Goal: Information Seeking & Learning: Find specific fact

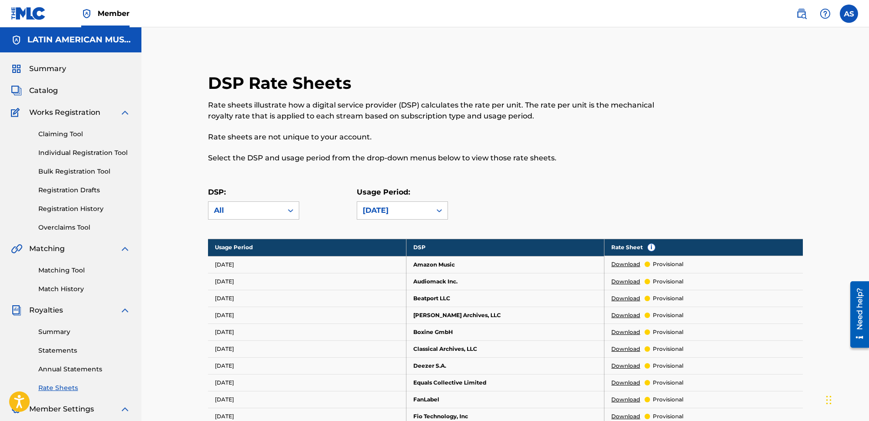
click at [805, 11] on img at bounding box center [801, 13] width 11 height 11
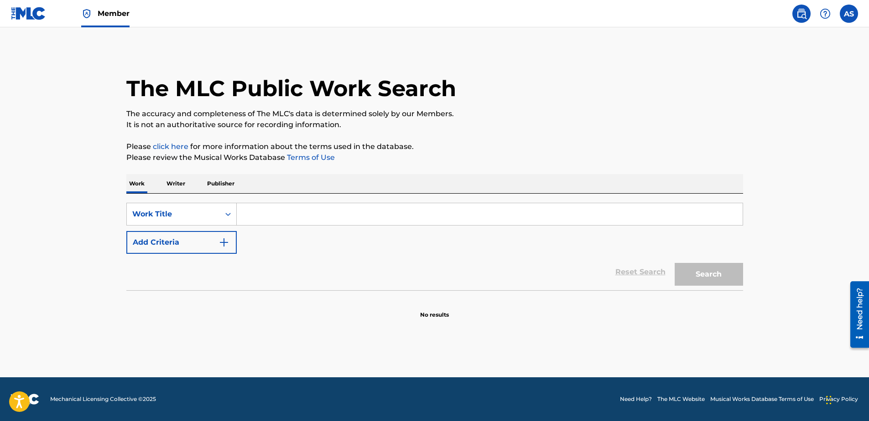
click at [280, 215] on input "Search Form" at bounding box center [490, 214] width 506 height 22
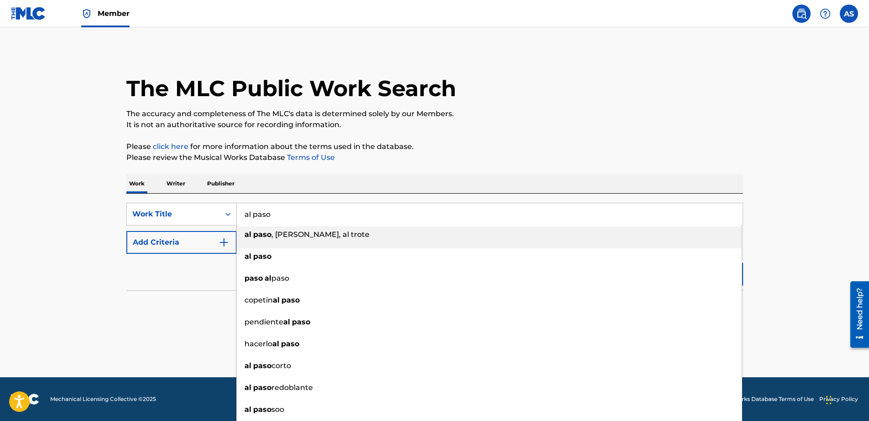
type input "al paso"
click at [363, 165] on div "The MLC Public Work Search The accuracy and completeness of The MLC's data is d…" at bounding box center [434, 184] width 639 height 269
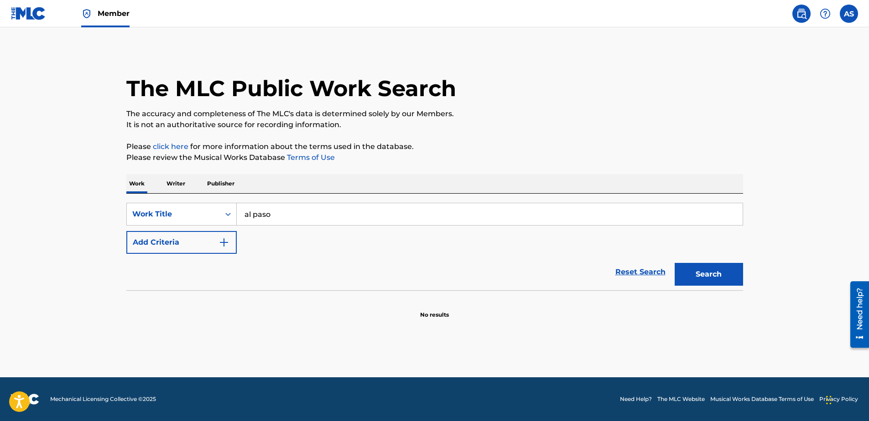
click at [199, 243] on button "Add Criteria" at bounding box center [181, 242] width 110 height 23
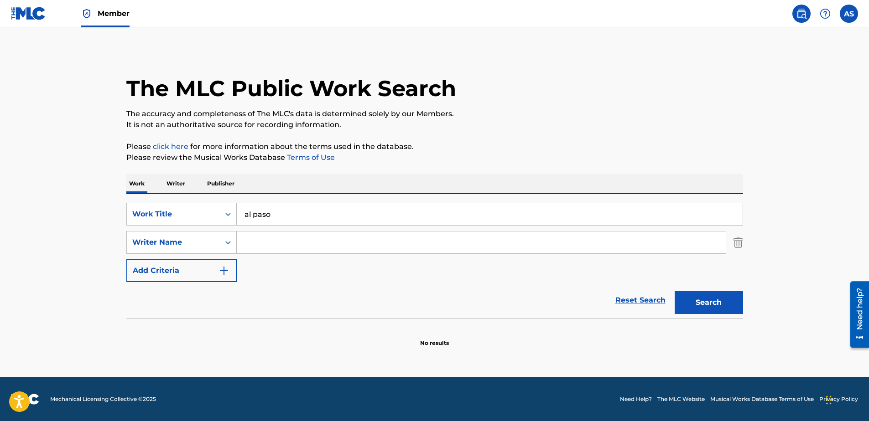
click at [271, 242] on input "Search Form" at bounding box center [481, 243] width 489 height 22
type input "[PERSON_NAME]"
click at [675, 291] on button "Search" at bounding box center [709, 302] width 68 height 23
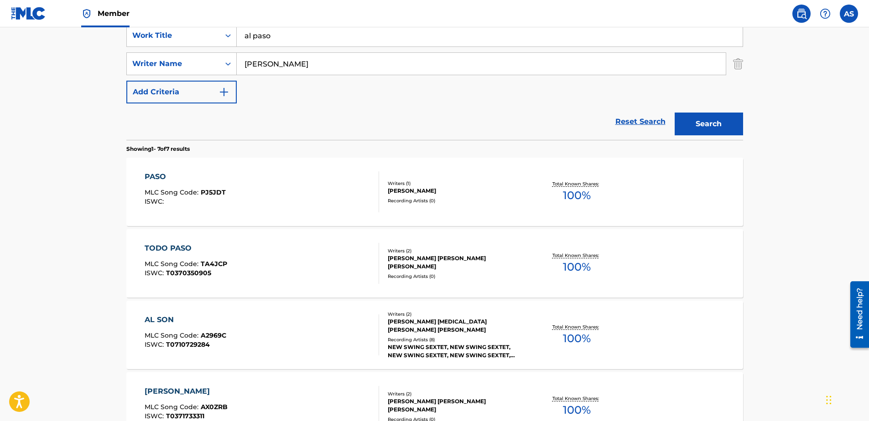
scroll to position [140, 0]
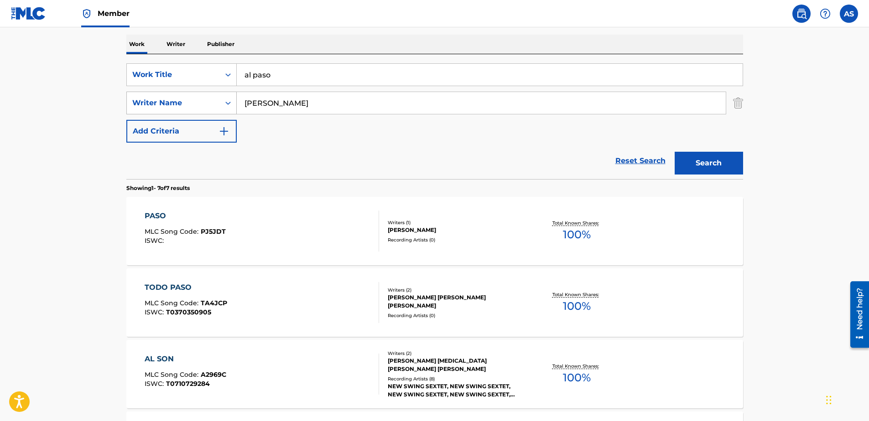
drag, startPoint x: 302, startPoint y: 101, endPoint x: 150, endPoint y: 101, distance: 152.4
click at [150, 101] on div "SearchWithCriteriab0e9b18d-e70c-46b1-ace4-cffcc4557e2c Writer Name [PERSON_NAME]" at bounding box center [434, 103] width 617 height 23
click at [706, 162] on button "Search" at bounding box center [709, 163] width 68 height 23
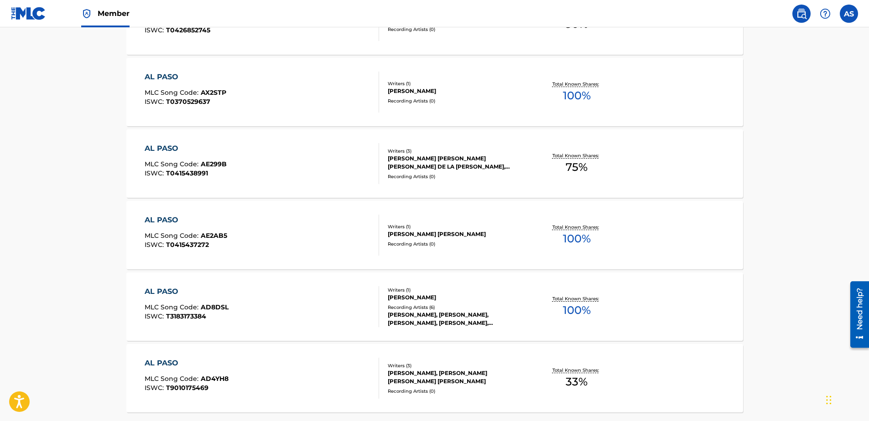
scroll to position [687, 0]
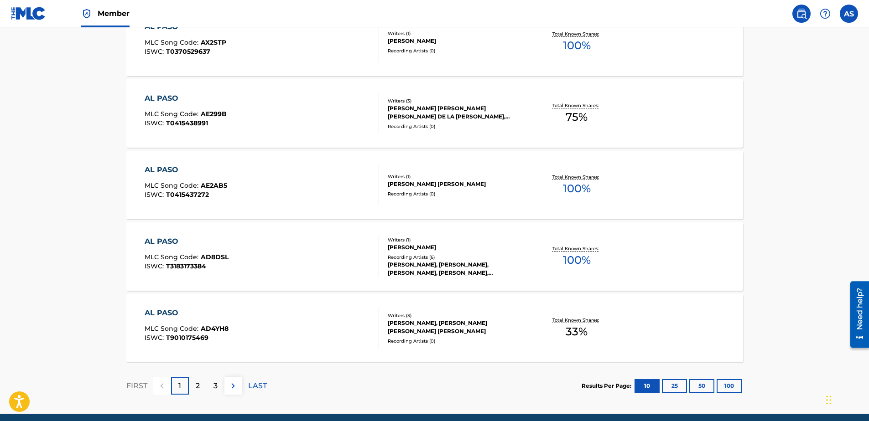
click at [729, 386] on button "100" at bounding box center [729, 387] width 25 height 14
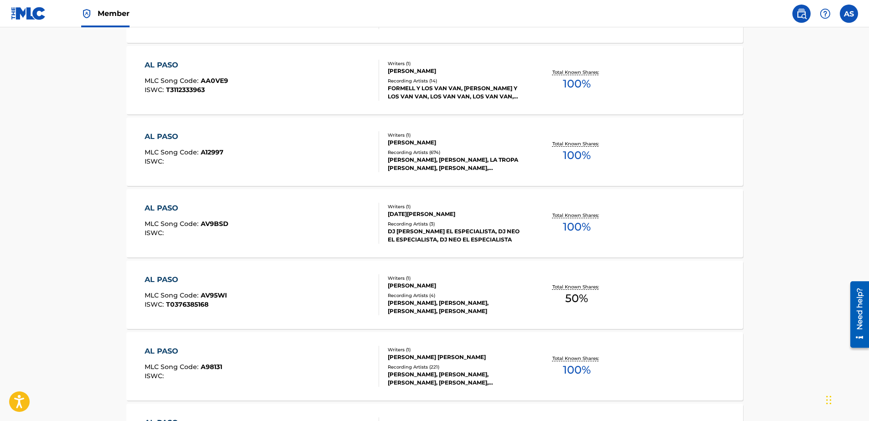
scroll to position [1873, 0]
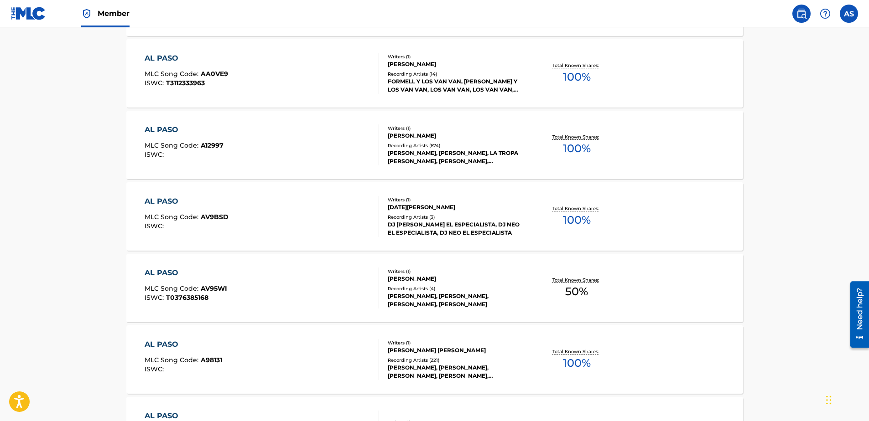
click at [352, 146] on div "AL PASO MLC Song Code : A12997 ISWC :" at bounding box center [262, 145] width 234 height 41
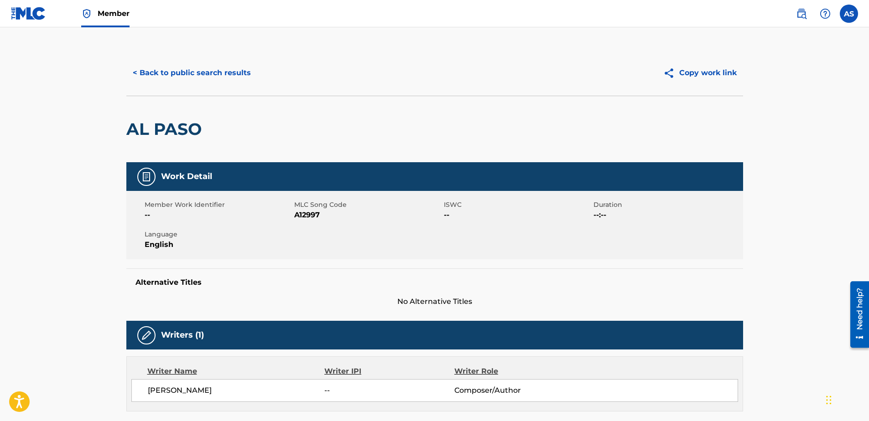
click at [176, 69] on button "< Back to public search results" at bounding box center [191, 73] width 131 height 23
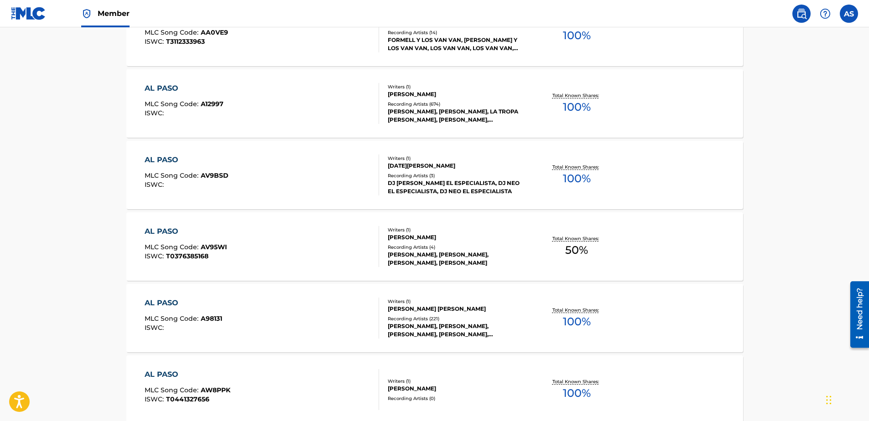
scroll to position [1879, 0]
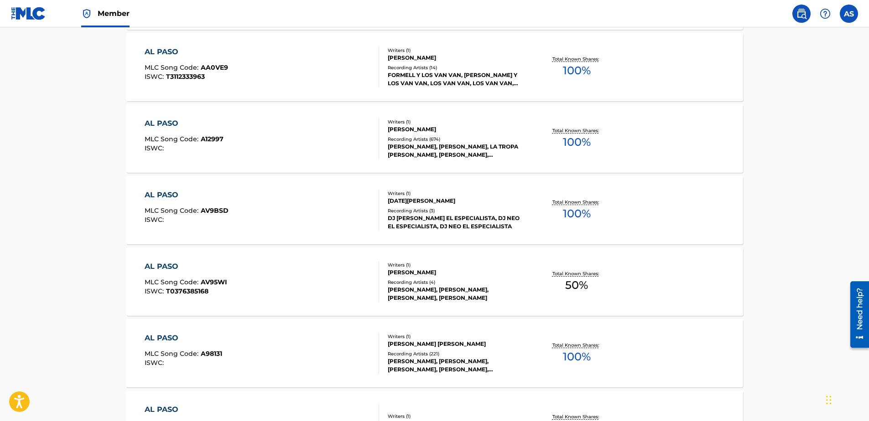
click at [294, 138] on div "AL PASO MLC Song Code : A12997 ISWC :" at bounding box center [262, 138] width 234 height 41
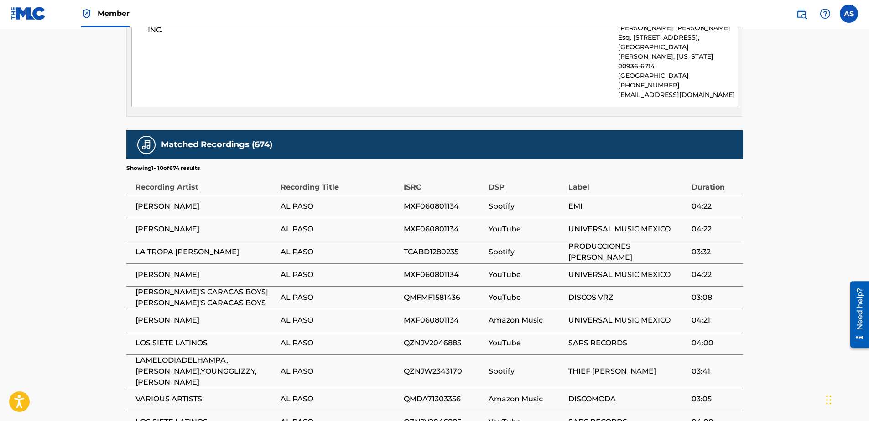
scroll to position [547, 0]
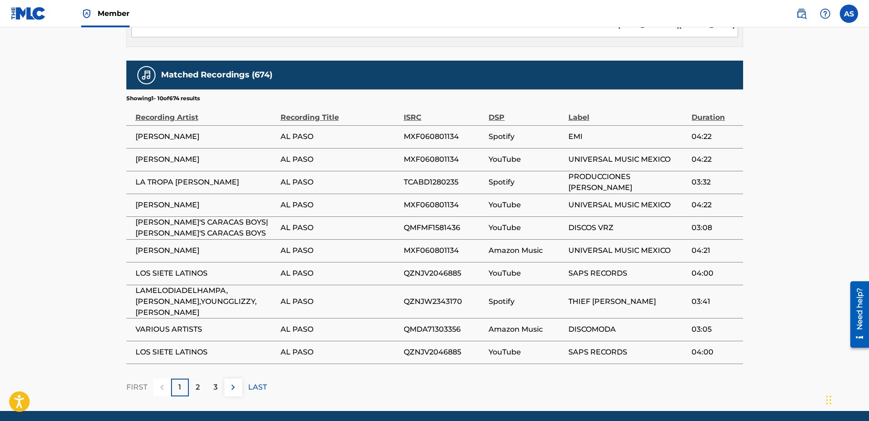
click at [256, 382] on p "LAST" at bounding box center [257, 387] width 19 height 11
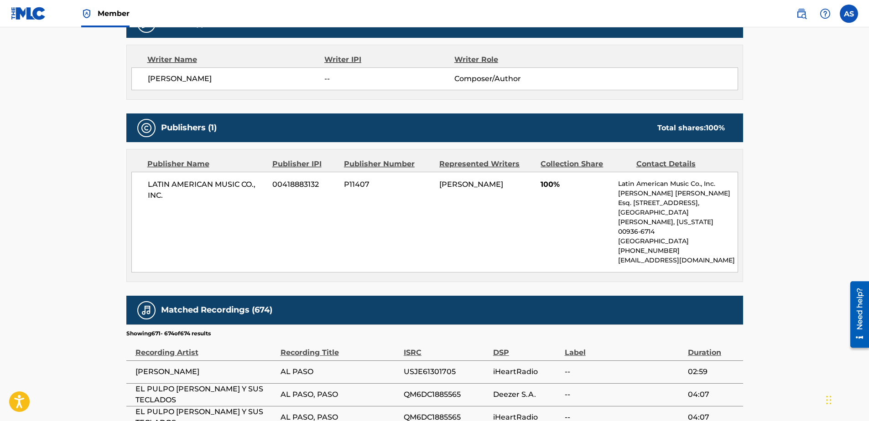
scroll to position [415, 0]
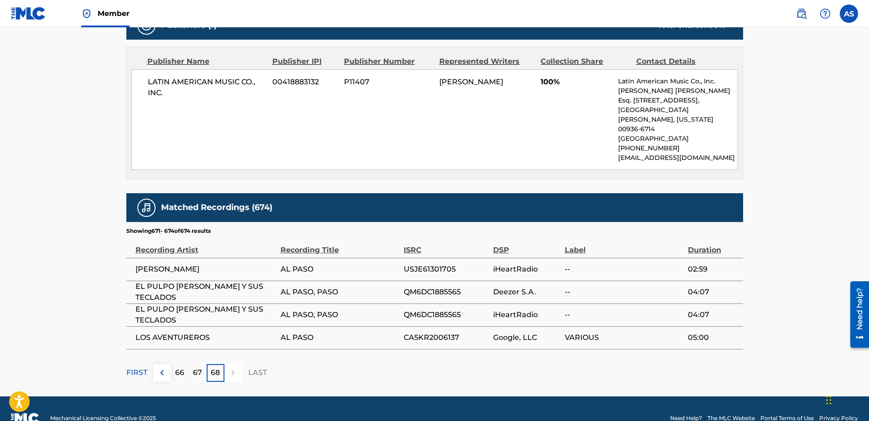
click at [194, 368] on p "67" at bounding box center [197, 373] width 9 height 11
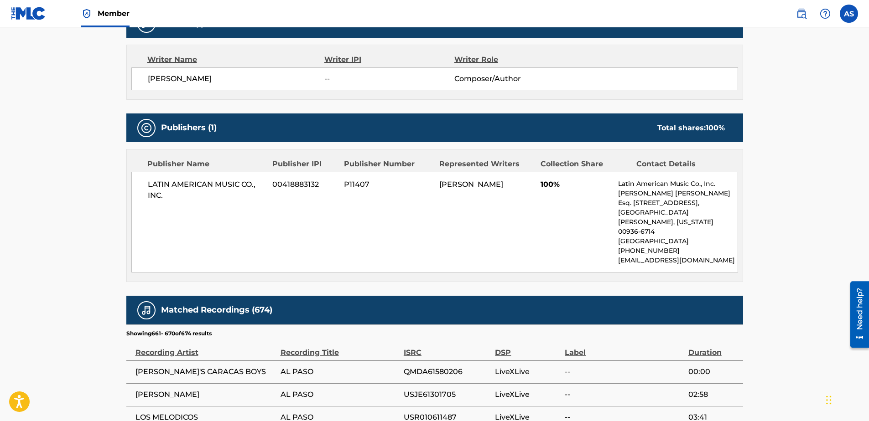
scroll to position [547, 0]
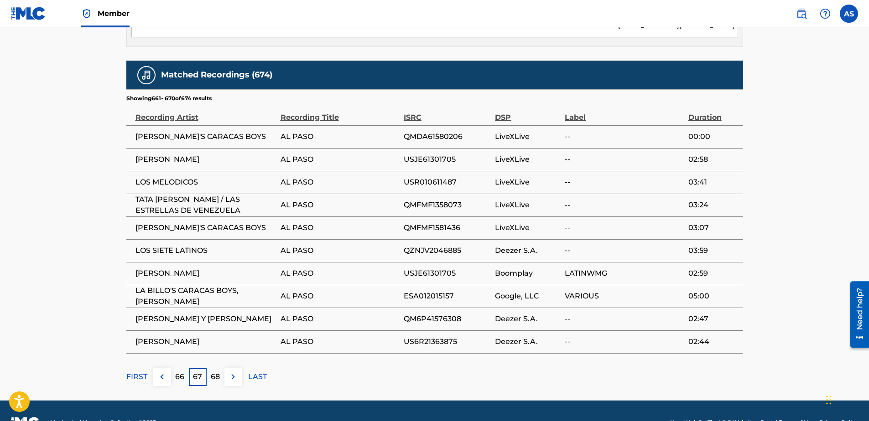
click at [179, 372] on p "66" at bounding box center [179, 377] width 9 height 11
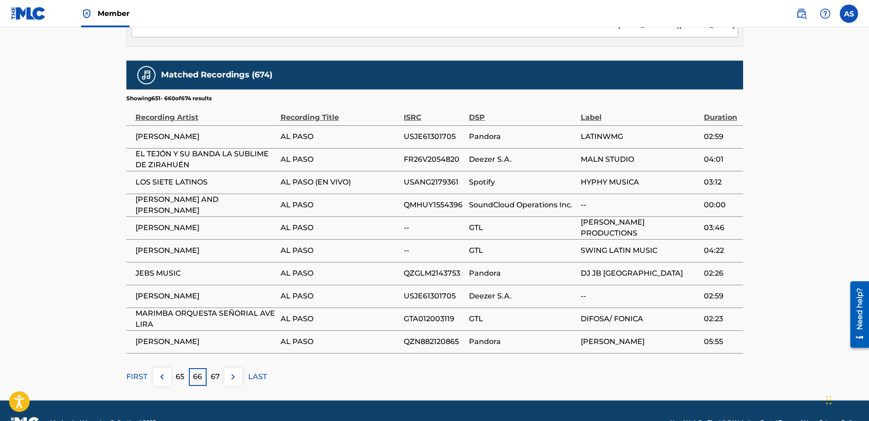
click at [178, 372] on p "65" at bounding box center [180, 377] width 9 height 11
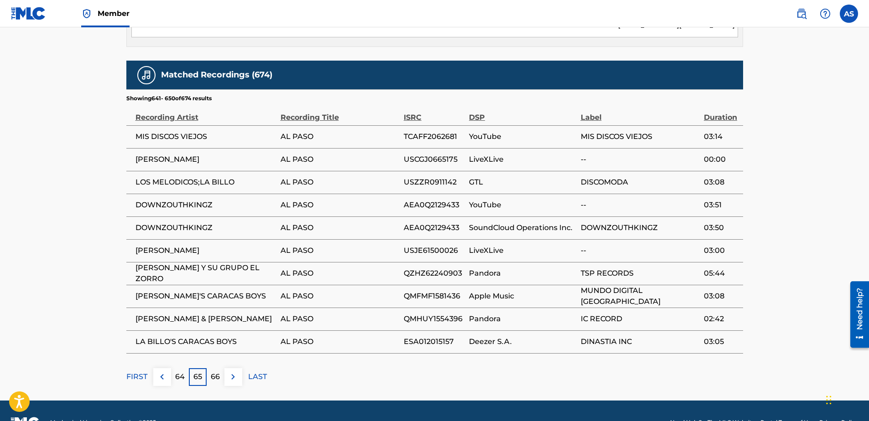
click at [178, 372] on p "64" at bounding box center [180, 377] width 10 height 11
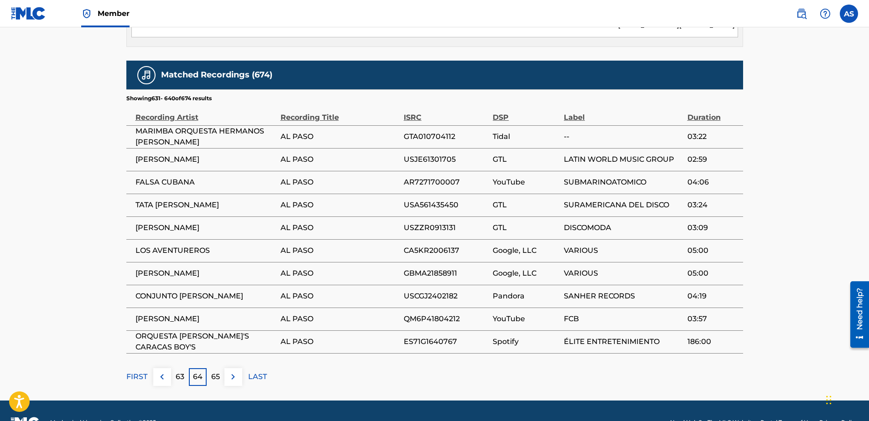
click at [178, 372] on p "63" at bounding box center [180, 377] width 9 height 11
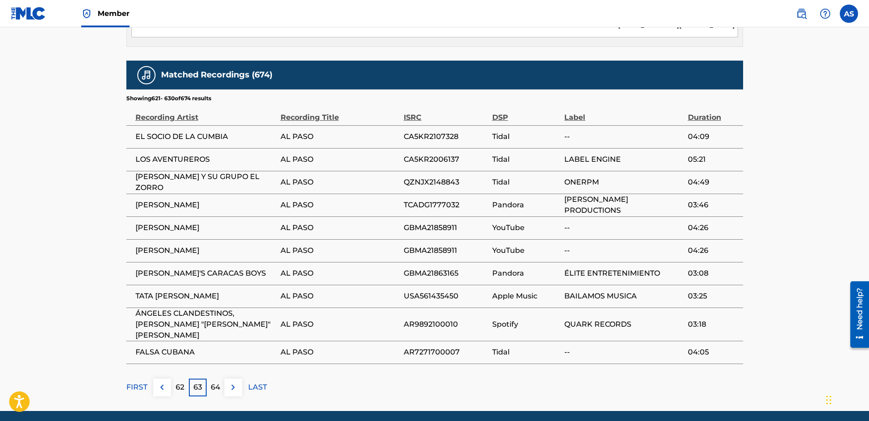
click at [178, 382] on p "62" at bounding box center [180, 387] width 9 height 11
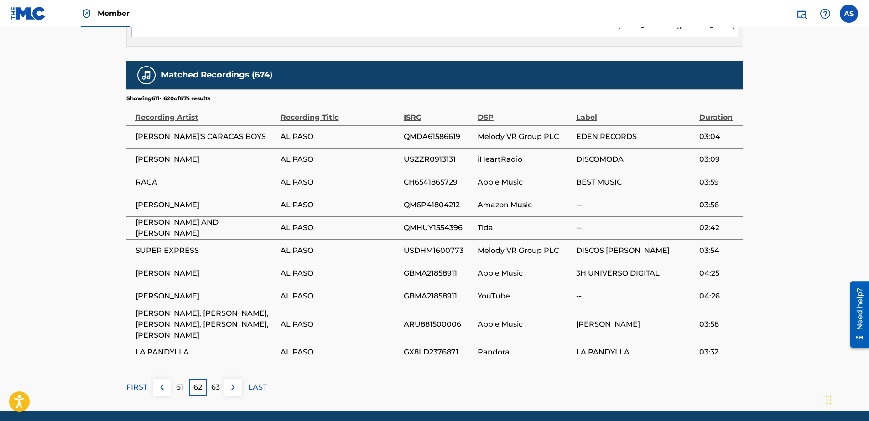
click at [178, 359] on div "Matched Recordings (674) Showing 611 - 620 of 674 results Recording Artist Reco…" at bounding box center [434, 229] width 617 height 336
click at [180, 382] on p "61" at bounding box center [179, 387] width 7 height 11
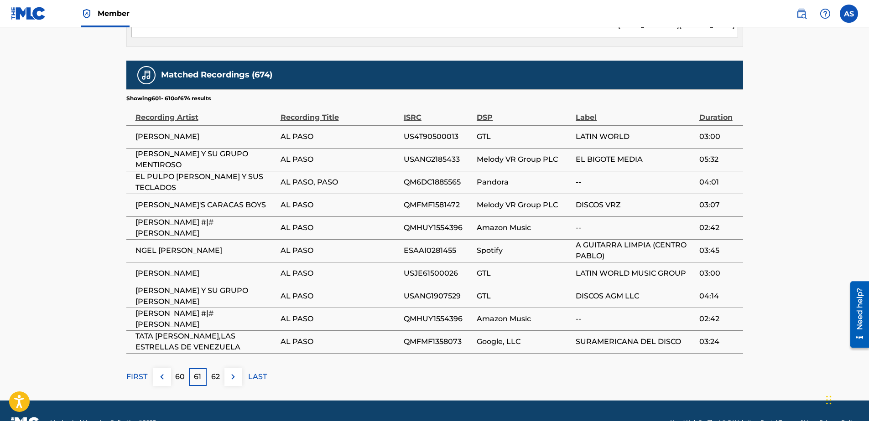
click at [178, 372] on p "60" at bounding box center [180, 377] width 10 height 11
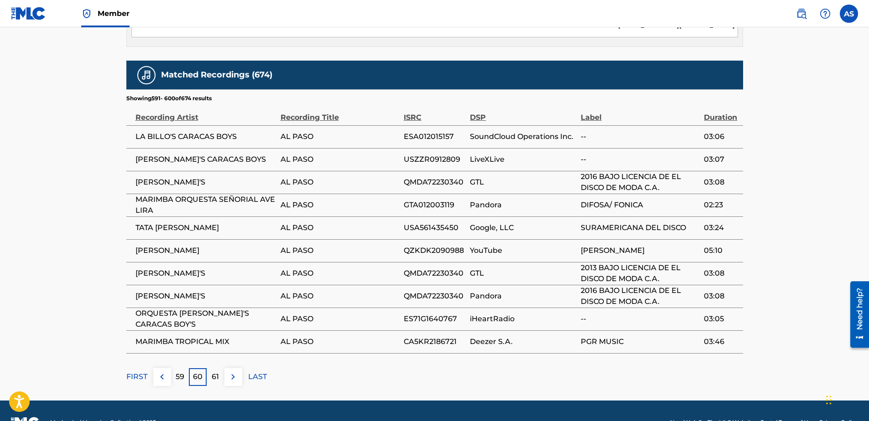
click at [178, 372] on p "59" at bounding box center [180, 377] width 9 height 11
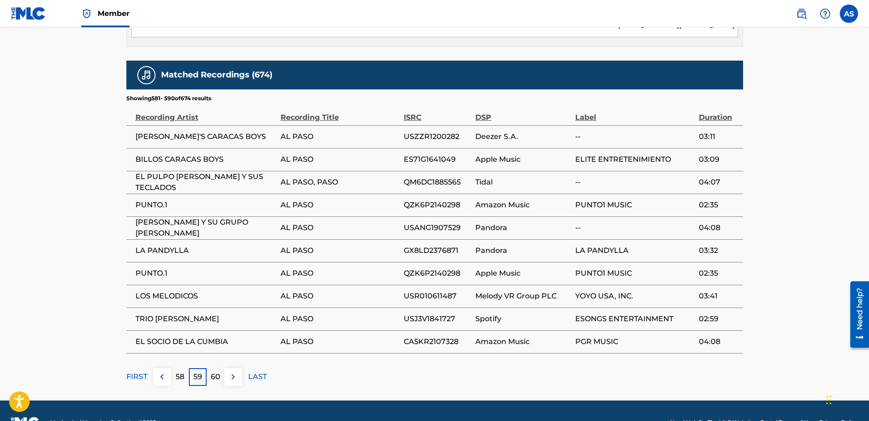
click at [178, 372] on p "58" at bounding box center [180, 377] width 9 height 11
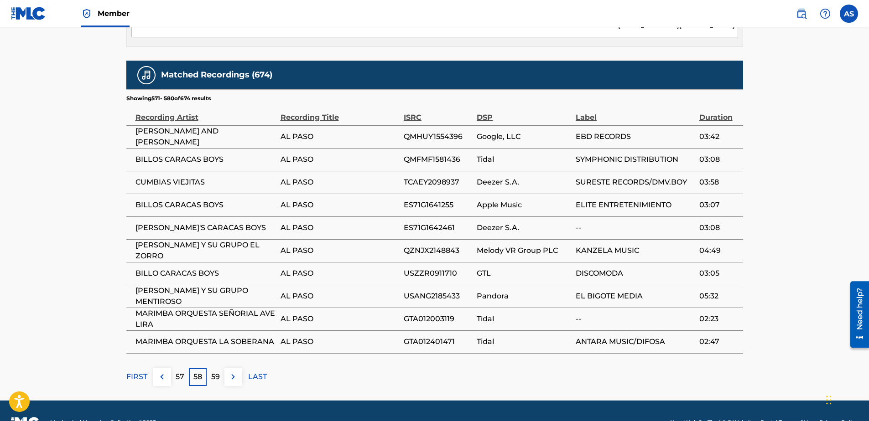
click at [178, 372] on p "57" at bounding box center [180, 377] width 9 height 11
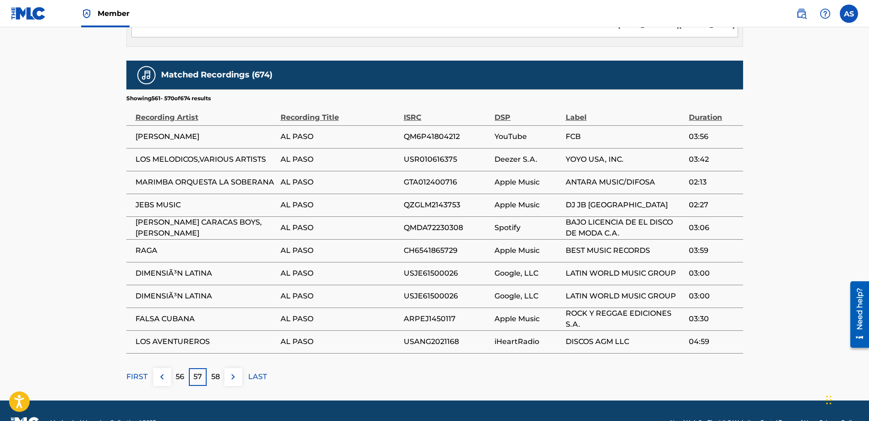
click at [178, 372] on p "56" at bounding box center [180, 377] width 9 height 11
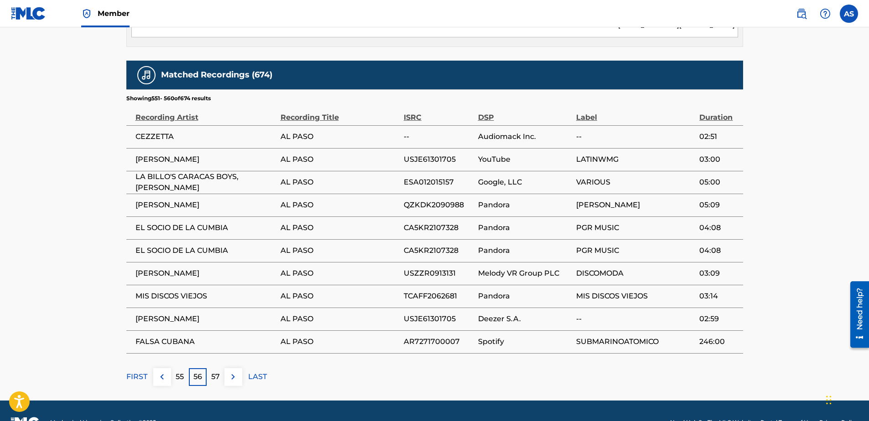
click at [178, 372] on p "55" at bounding box center [180, 377] width 8 height 11
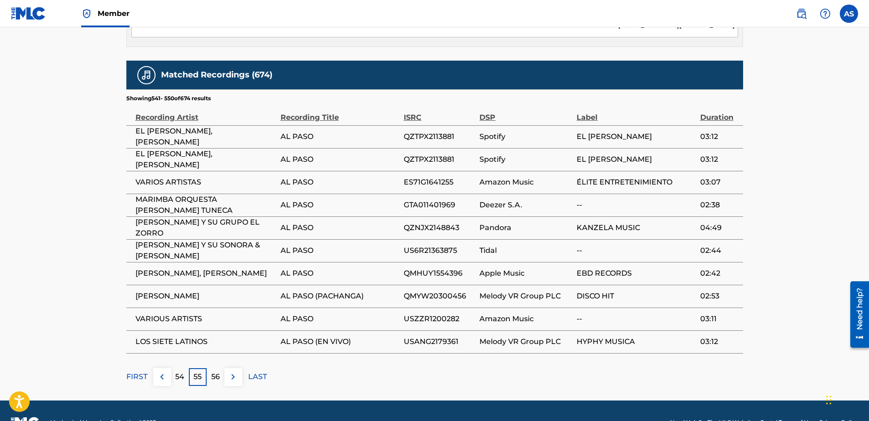
click at [178, 372] on p "54" at bounding box center [179, 377] width 9 height 11
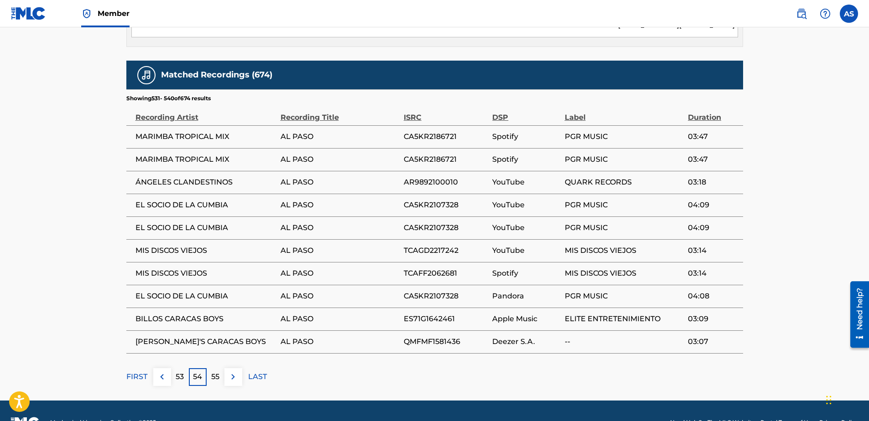
click at [178, 372] on p "53" at bounding box center [180, 377] width 8 height 11
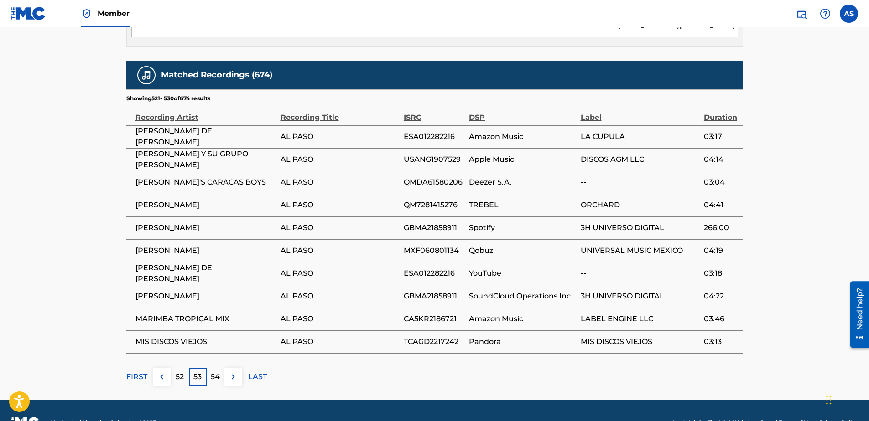
click at [178, 372] on p "52" at bounding box center [180, 377] width 8 height 11
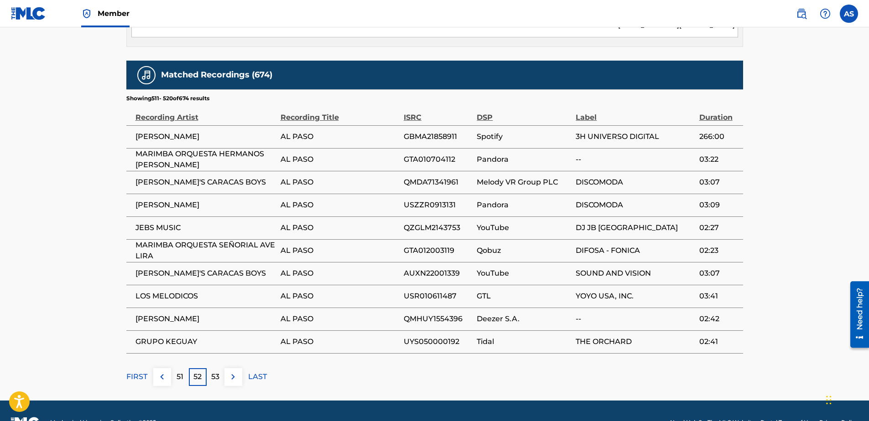
click at [178, 372] on p "51" at bounding box center [180, 377] width 7 height 11
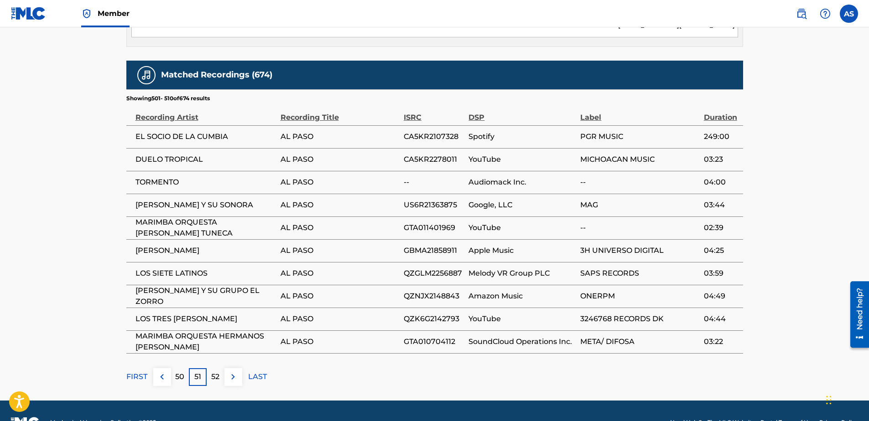
click at [178, 372] on p "50" at bounding box center [179, 377] width 9 height 11
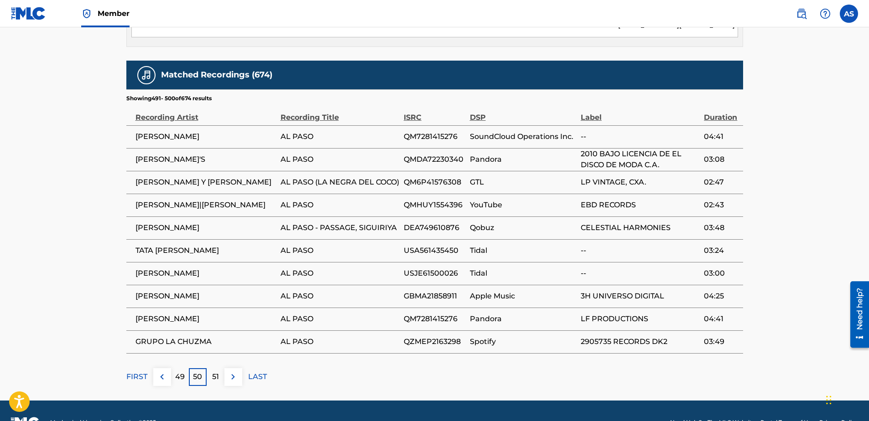
click at [178, 372] on p "49" at bounding box center [180, 377] width 10 height 11
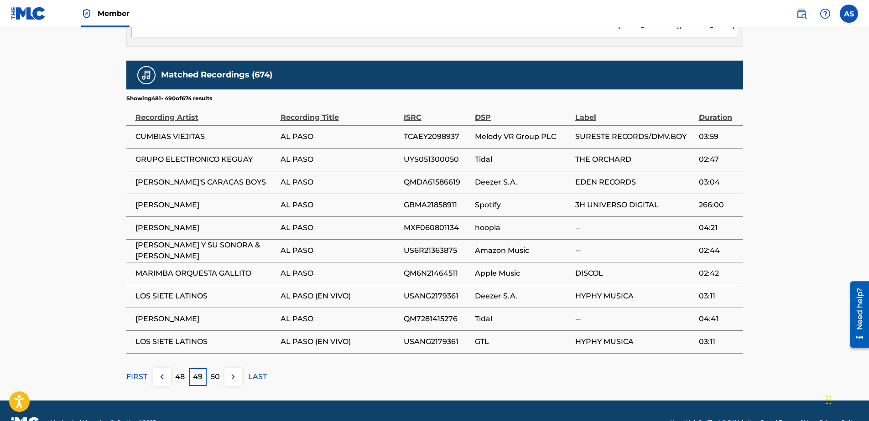
click at [178, 372] on p "48" at bounding box center [180, 377] width 10 height 11
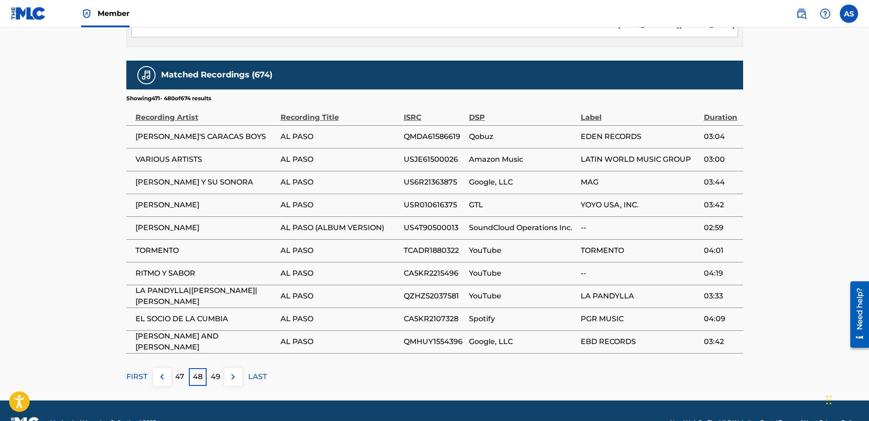
click at [178, 372] on p "47" at bounding box center [179, 377] width 9 height 11
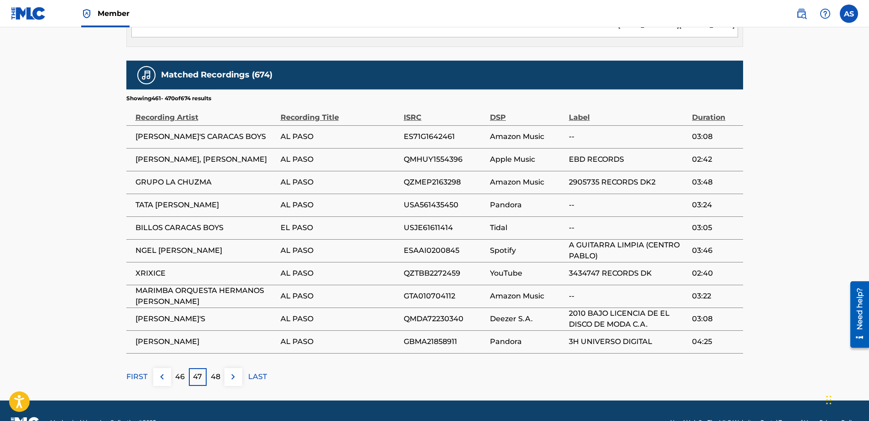
click at [178, 372] on p "46" at bounding box center [180, 377] width 10 height 11
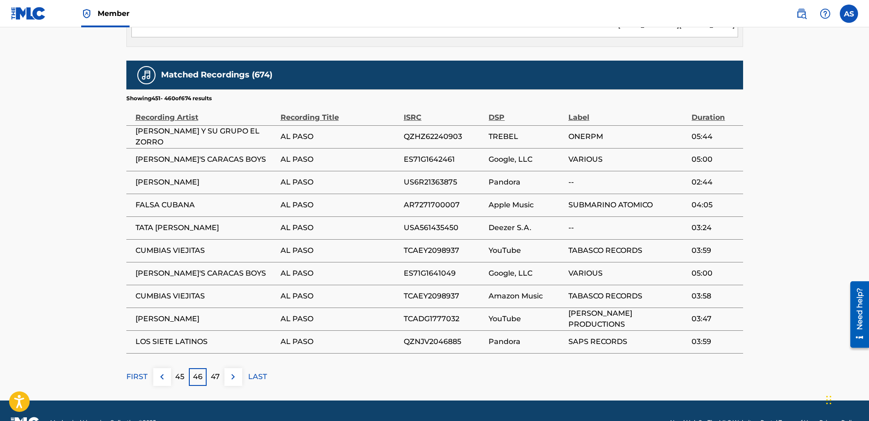
click at [178, 372] on p "45" at bounding box center [179, 377] width 9 height 11
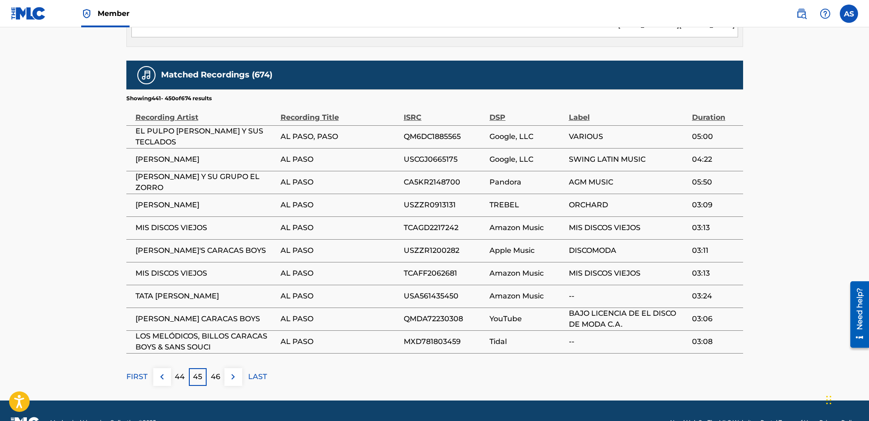
click at [178, 372] on p "44" at bounding box center [180, 377] width 10 height 11
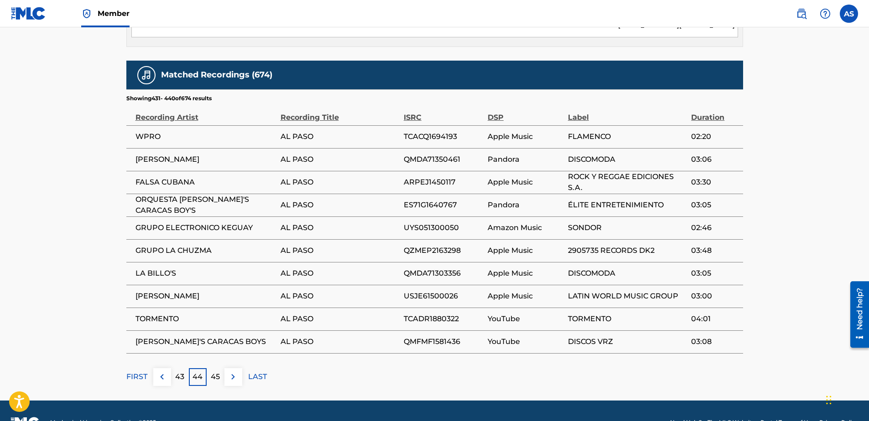
click at [178, 372] on p "43" at bounding box center [179, 377] width 9 height 11
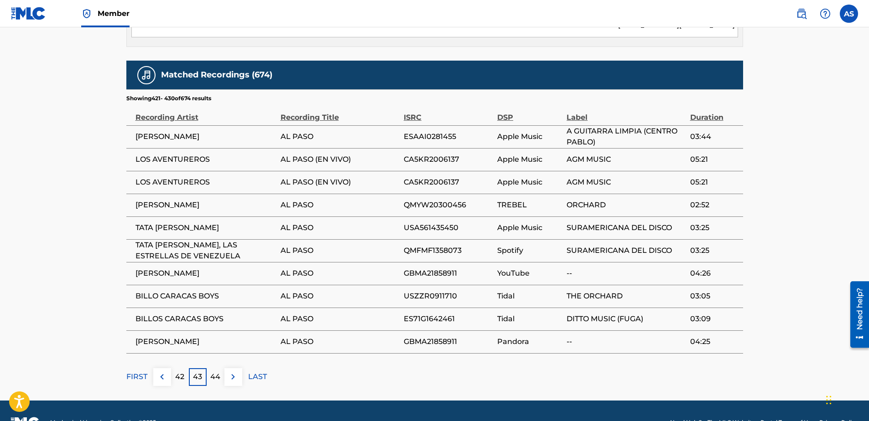
click at [178, 372] on p "42" at bounding box center [179, 377] width 9 height 11
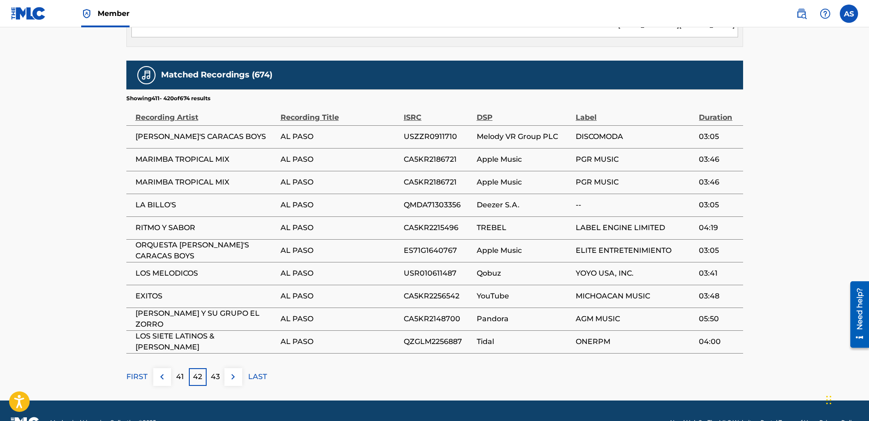
click at [178, 372] on p "41" at bounding box center [180, 377] width 8 height 11
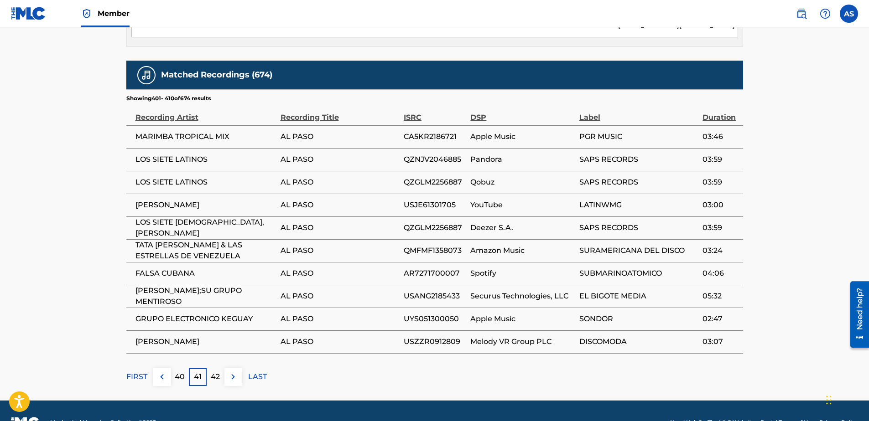
click at [178, 372] on p "40" at bounding box center [180, 377] width 10 height 11
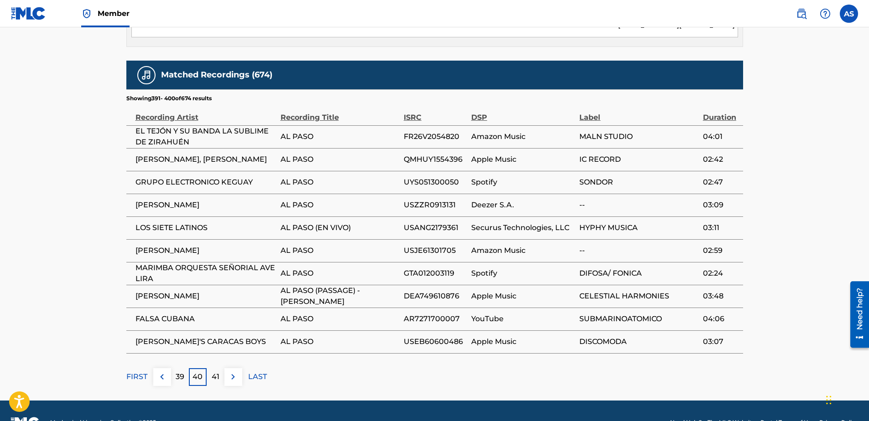
click at [178, 372] on p "39" at bounding box center [180, 377] width 9 height 11
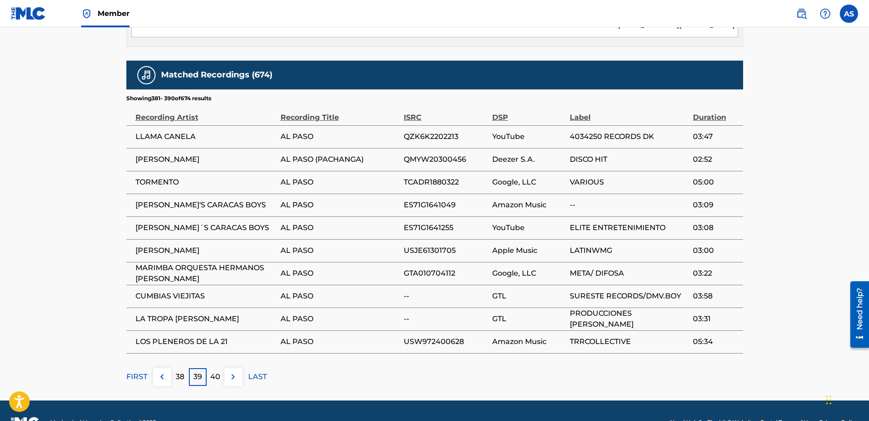
click at [178, 372] on p "38" at bounding box center [180, 377] width 9 height 11
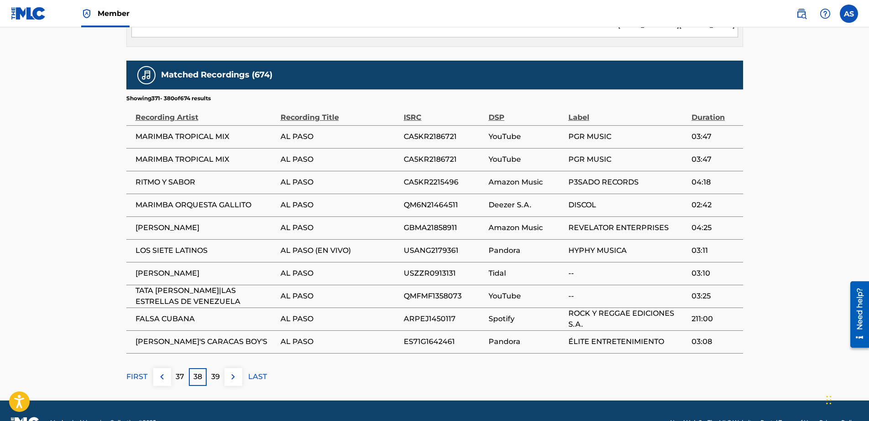
click at [207, 369] on div "39" at bounding box center [216, 378] width 18 height 18
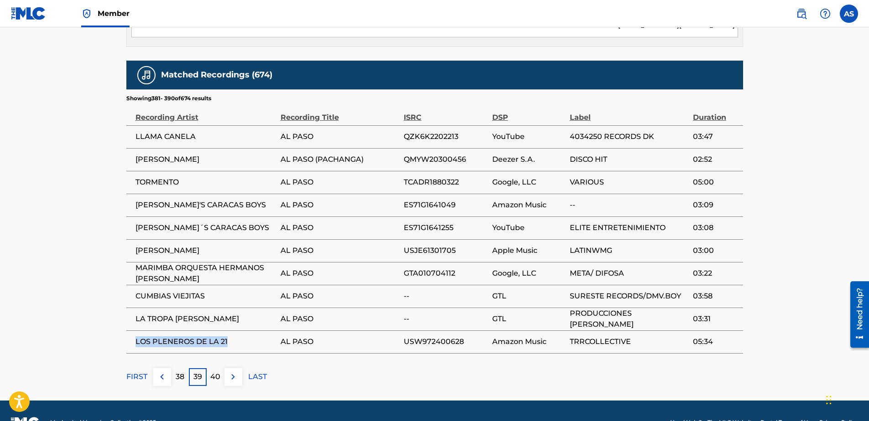
drag, startPoint x: 126, startPoint y: 320, endPoint x: 249, endPoint y: 328, distance: 123.0
click at [249, 331] on td "LOS PLENEROS DE LA 21" at bounding box center [203, 342] width 154 height 23
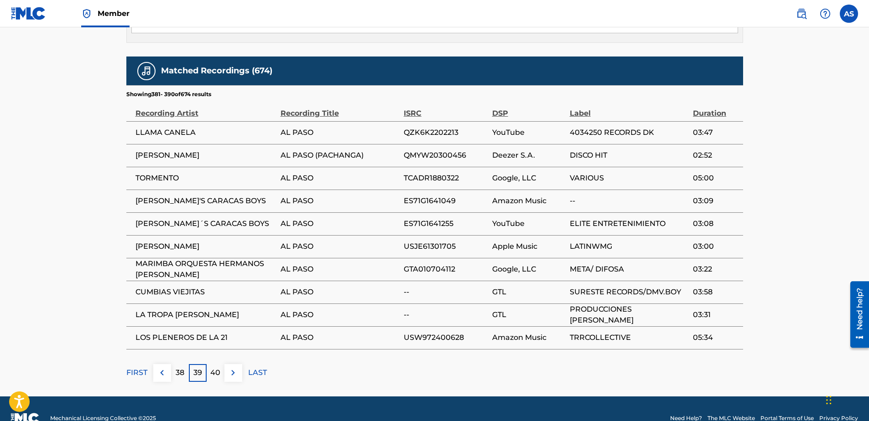
click at [179, 368] on p "38" at bounding box center [180, 373] width 9 height 11
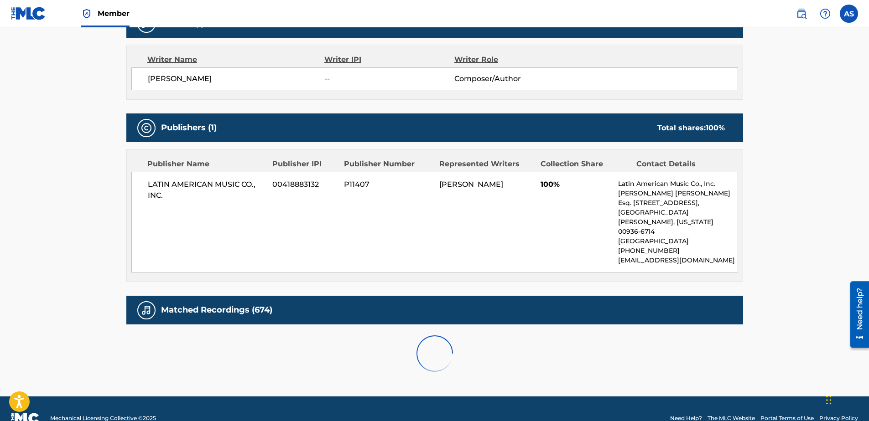
scroll to position [551, 0]
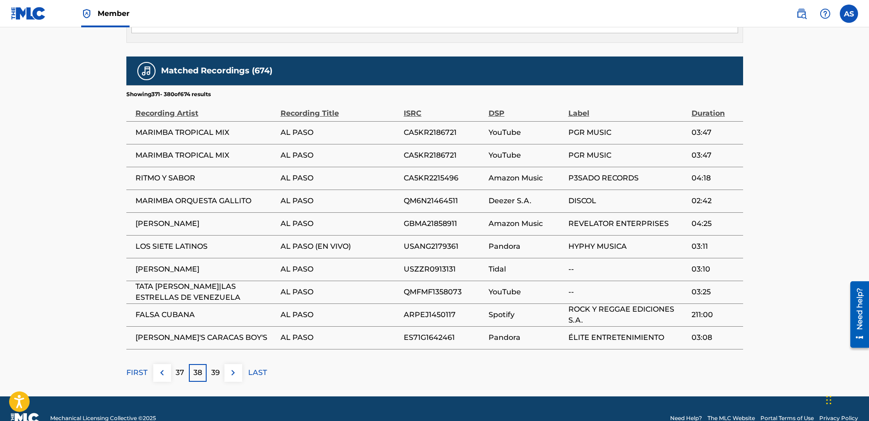
click at [179, 368] on p "37" at bounding box center [180, 373] width 9 height 11
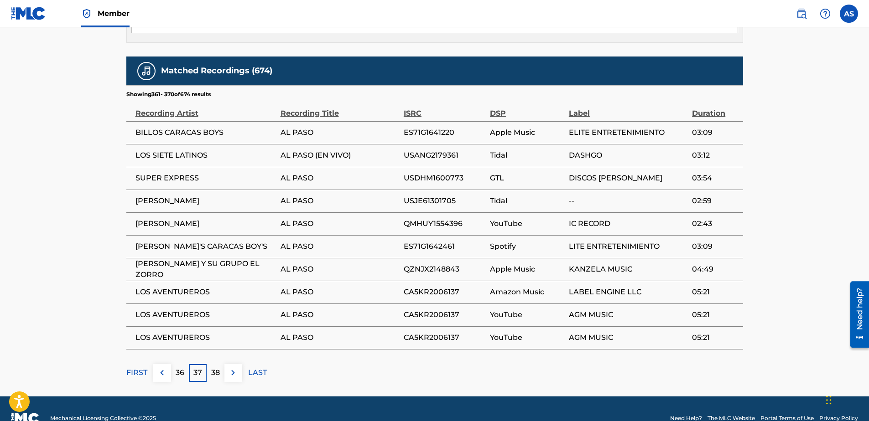
click at [179, 368] on p "36" at bounding box center [180, 373] width 9 height 11
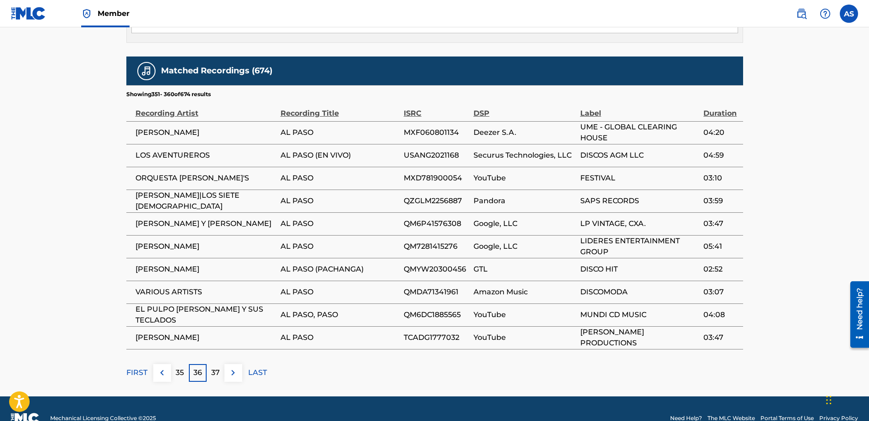
click at [179, 368] on p "35" at bounding box center [180, 373] width 8 height 11
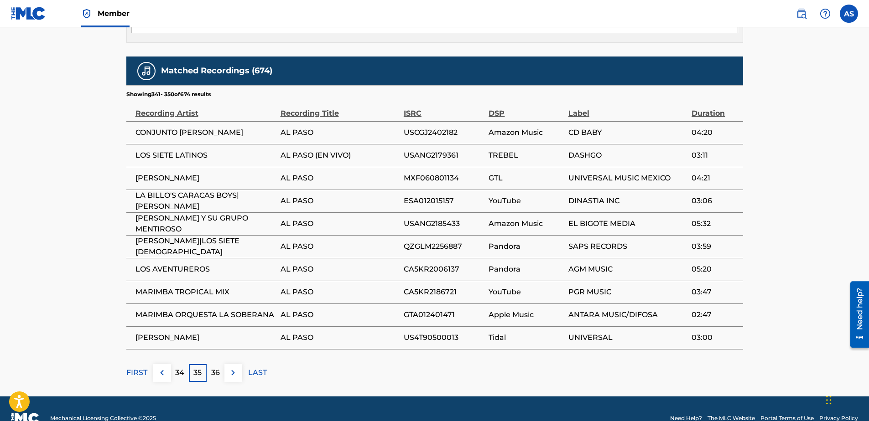
click at [179, 368] on p "34" at bounding box center [179, 373] width 9 height 11
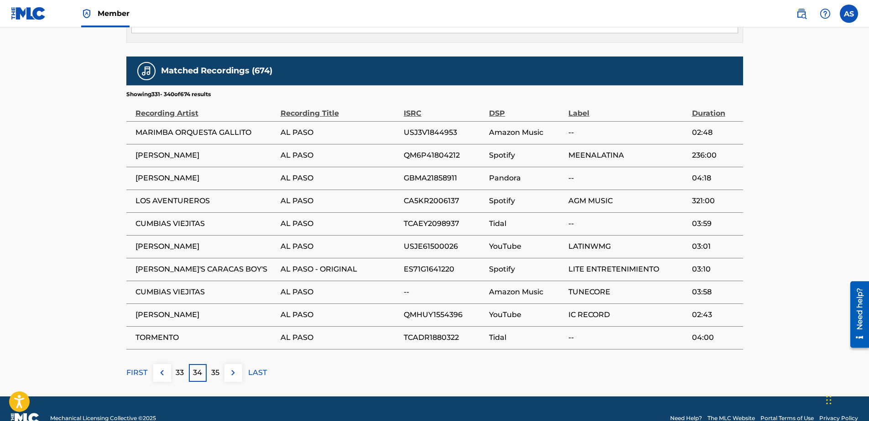
click at [179, 368] on p "33" at bounding box center [180, 373] width 8 height 11
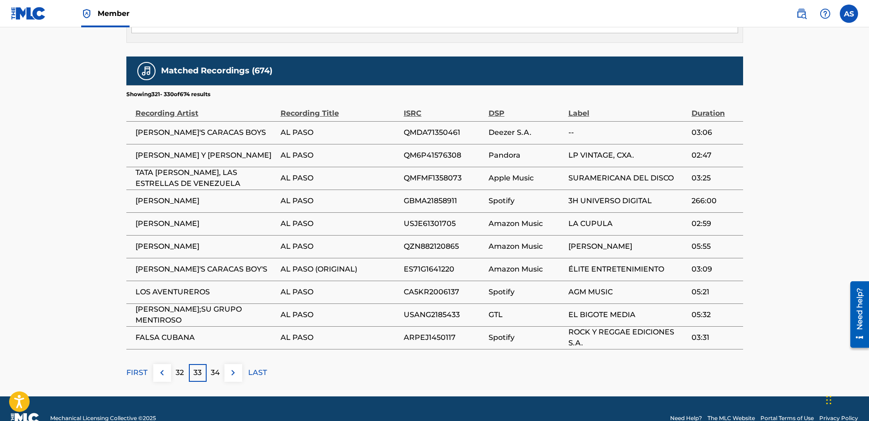
click at [179, 368] on p "32" at bounding box center [180, 373] width 8 height 11
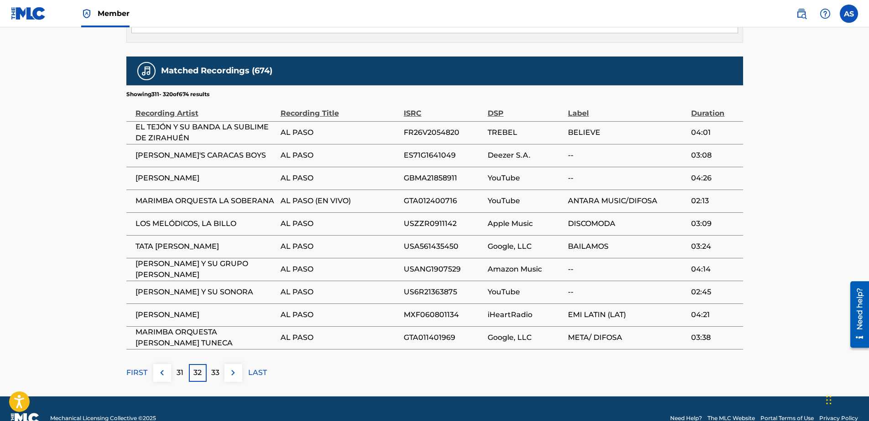
click at [179, 368] on p "31" at bounding box center [180, 373] width 7 height 11
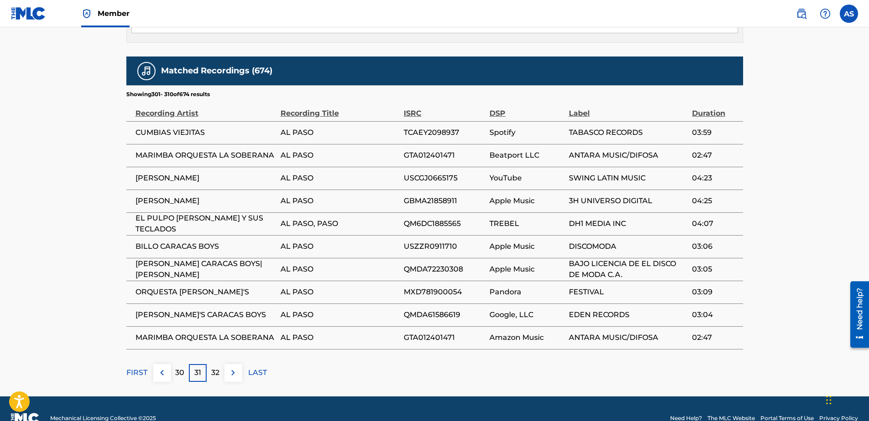
click at [179, 368] on p "30" at bounding box center [179, 373] width 9 height 11
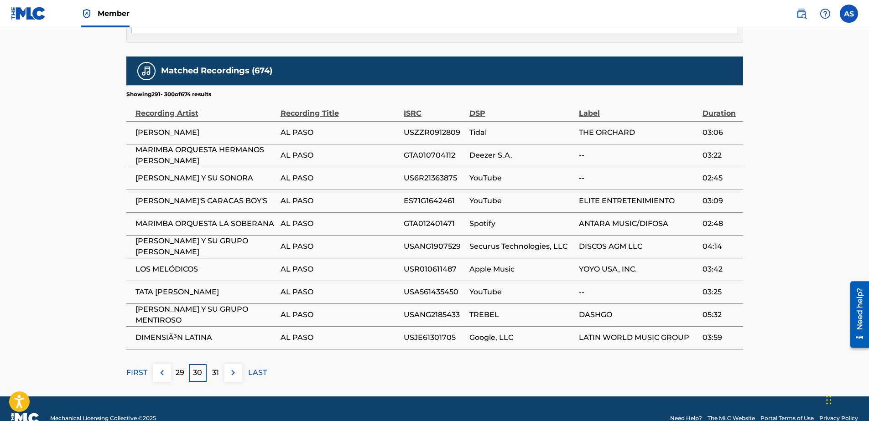
click at [179, 368] on p "29" at bounding box center [180, 373] width 9 height 11
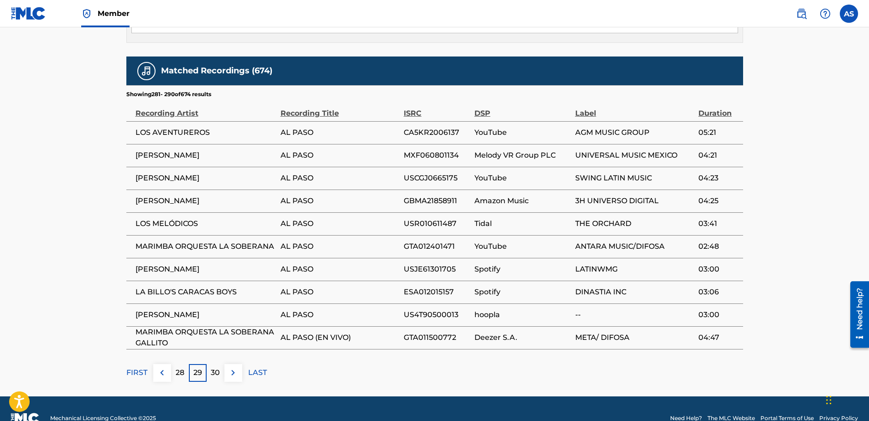
click at [179, 368] on p "28" at bounding box center [180, 373] width 9 height 11
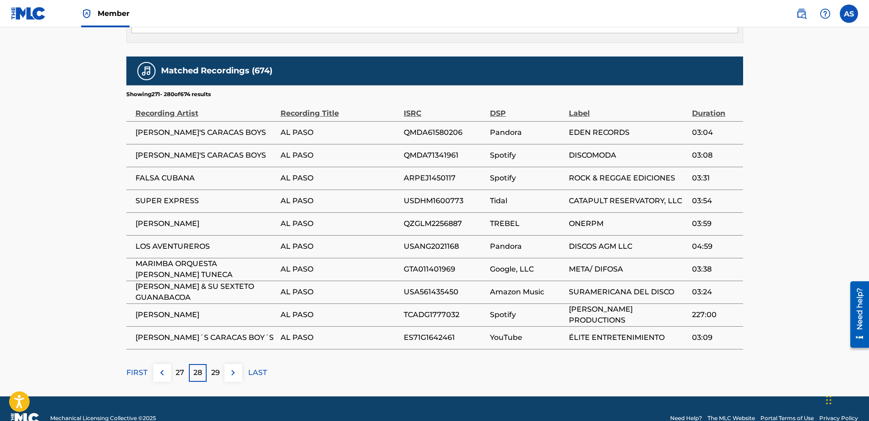
click at [179, 368] on p "27" at bounding box center [180, 373] width 9 height 11
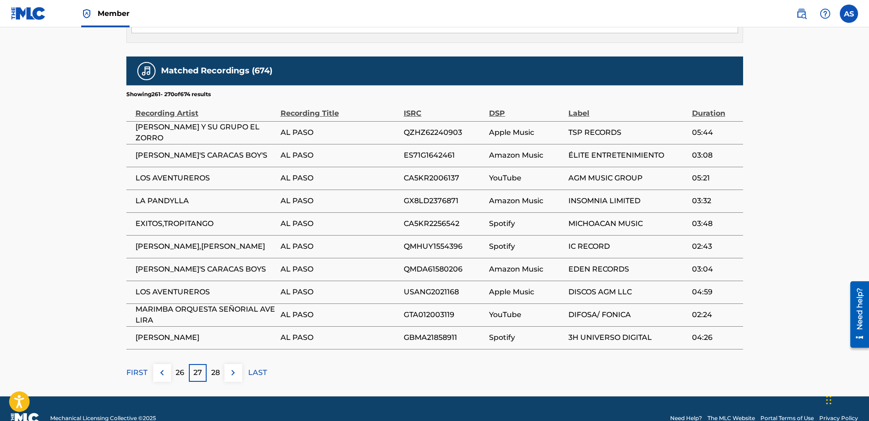
click at [179, 368] on p "26" at bounding box center [180, 373] width 9 height 11
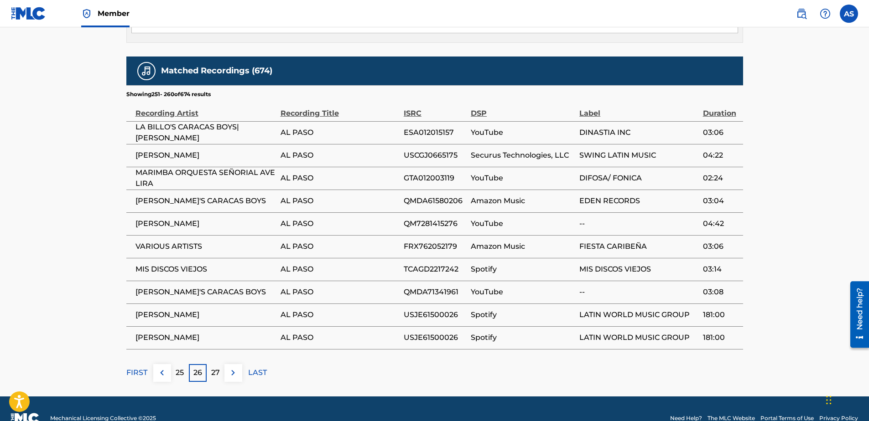
click at [179, 368] on p "25" at bounding box center [180, 373] width 8 height 11
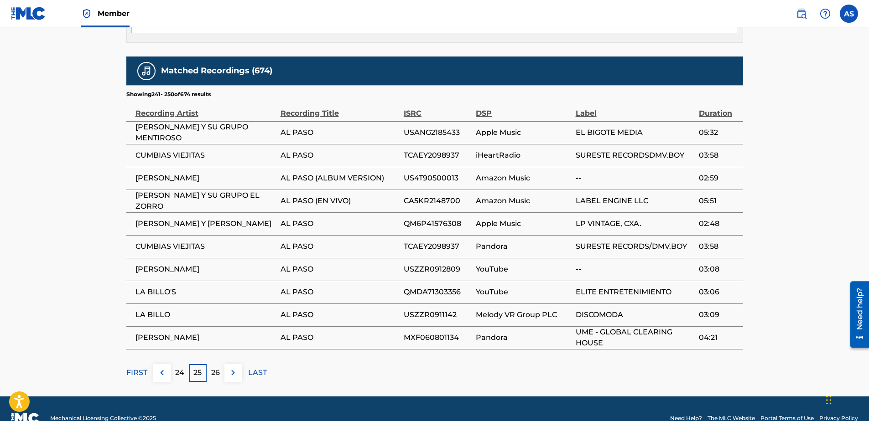
click at [179, 368] on p "24" at bounding box center [179, 373] width 9 height 11
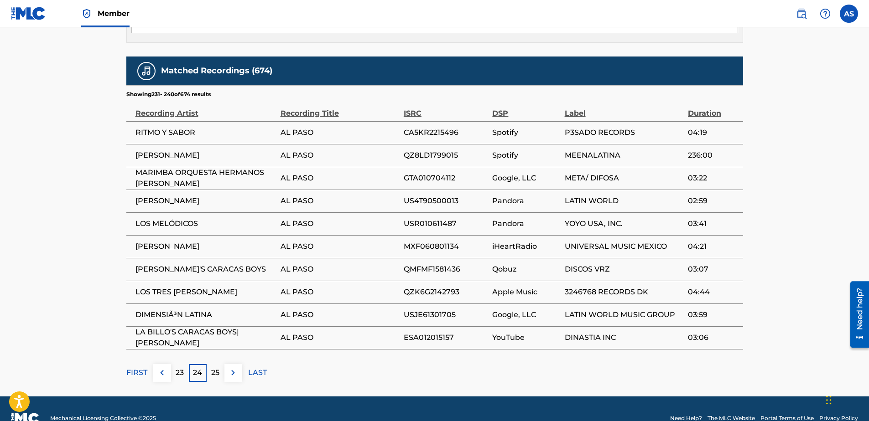
click at [179, 368] on p "23" at bounding box center [180, 373] width 8 height 11
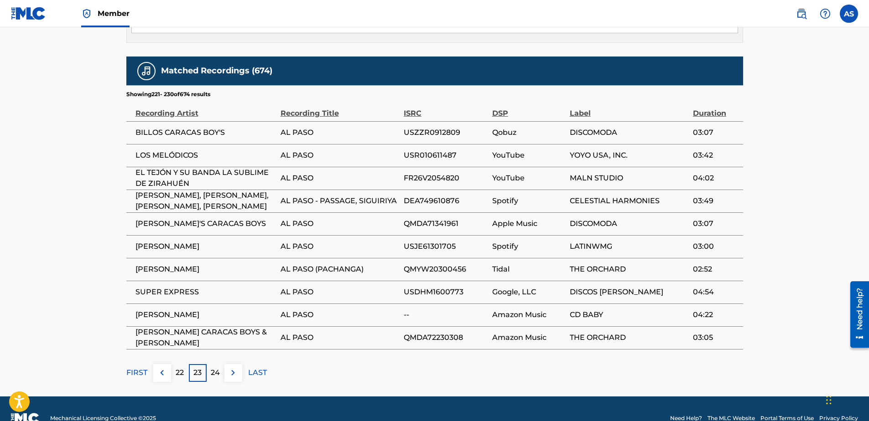
click at [179, 368] on p "22" at bounding box center [180, 373] width 8 height 11
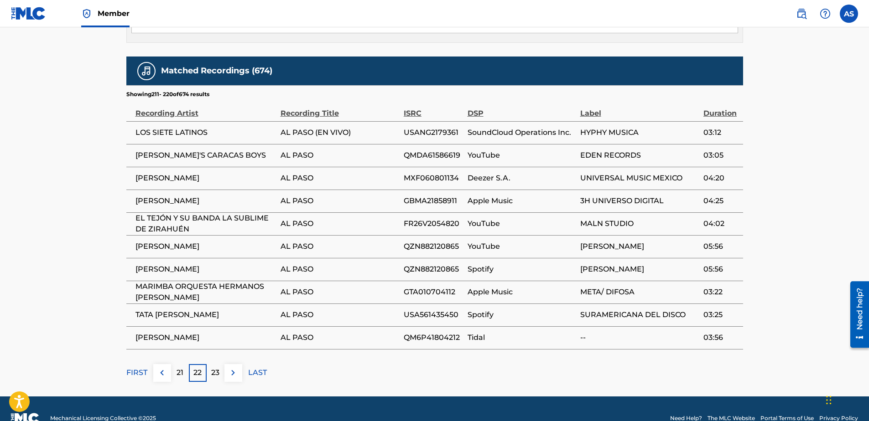
click at [179, 368] on p "21" at bounding box center [180, 373] width 7 height 11
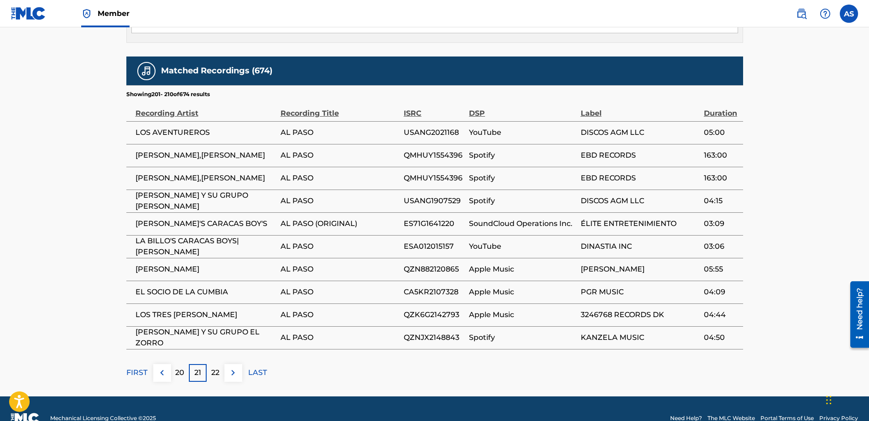
click at [179, 368] on p "20" at bounding box center [179, 373] width 9 height 11
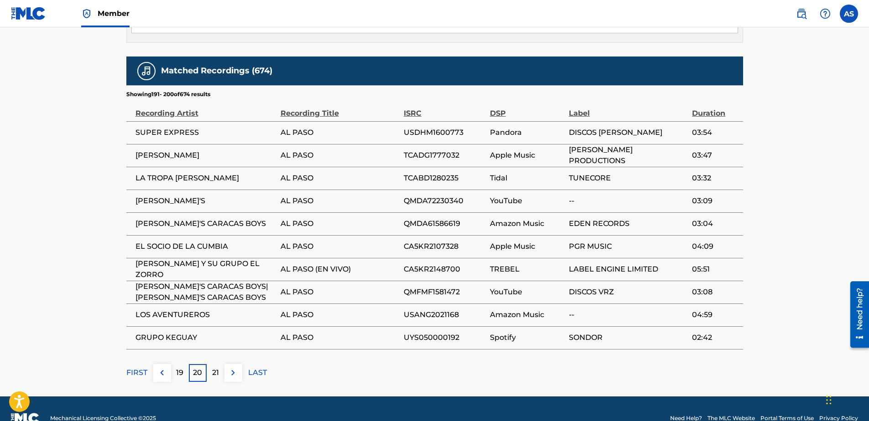
click at [179, 368] on p "19" at bounding box center [179, 373] width 7 height 11
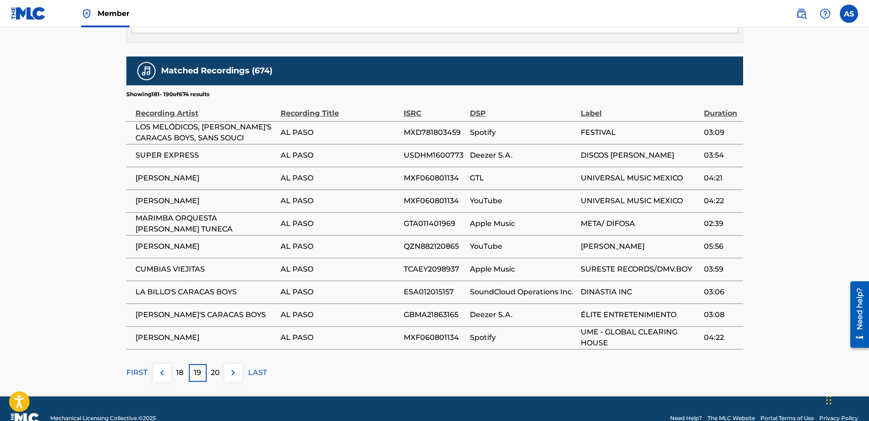
click at [179, 368] on p "18" at bounding box center [179, 373] width 7 height 11
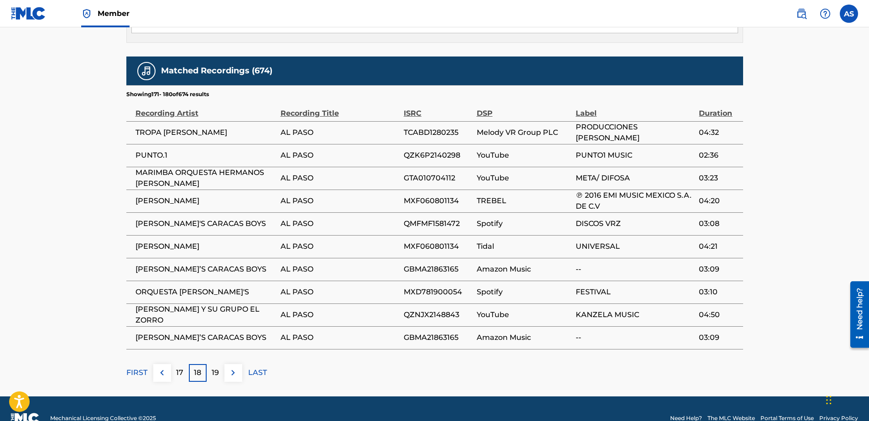
click at [179, 368] on p "17" at bounding box center [179, 373] width 7 height 11
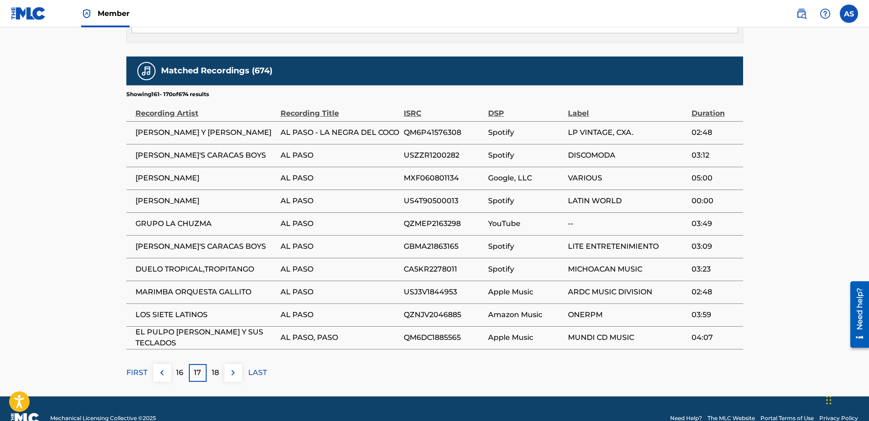
click at [182, 368] on p "16" at bounding box center [179, 373] width 7 height 11
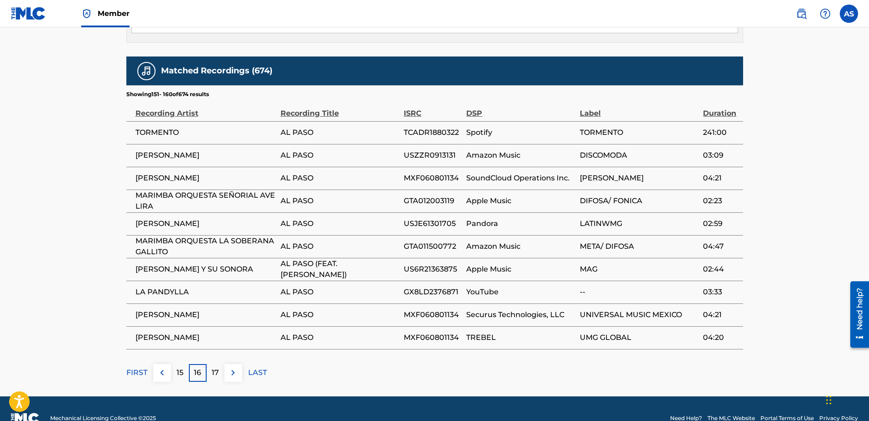
click at [182, 368] on p "15" at bounding box center [180, 373] width 7 height 11
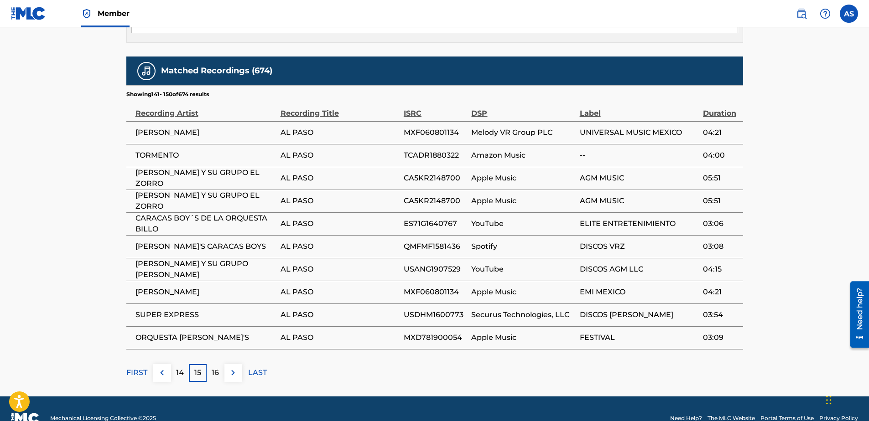
click at [181, 368] on p "14" at bounding box center [180, 373] width 8 height 11
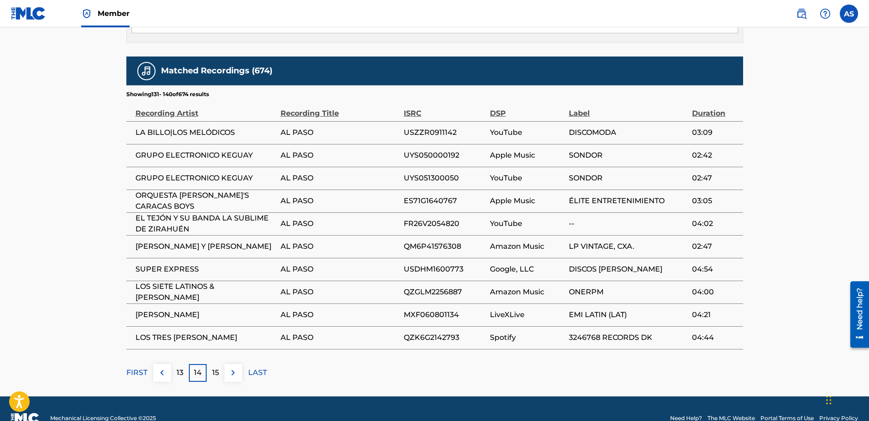
click at [181, 368] on p "13" at bounding box center [180, 373] width 7 height 11
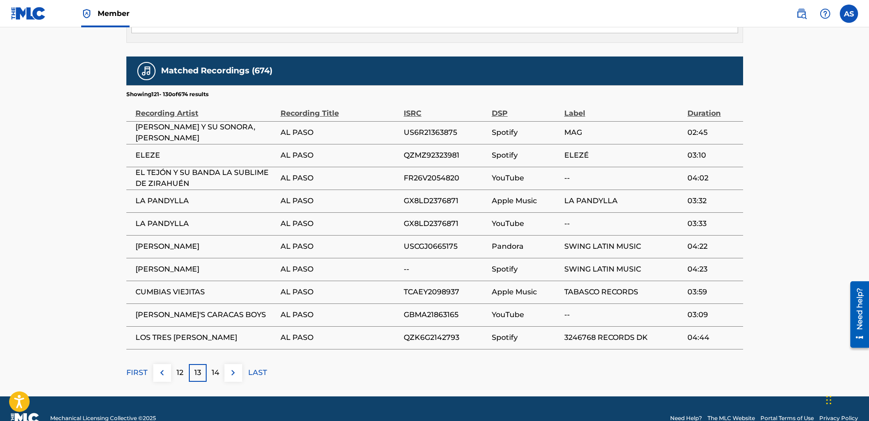
click at [181, 368] on p "12" at bounding box center [180, 373] width 7 height 11
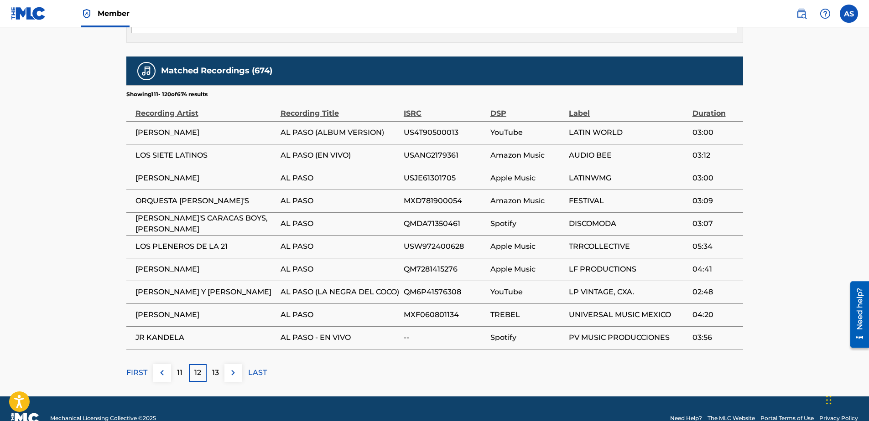
click at [181, 368] on p "11" at bounding box center [179, 373] width 5 height 11
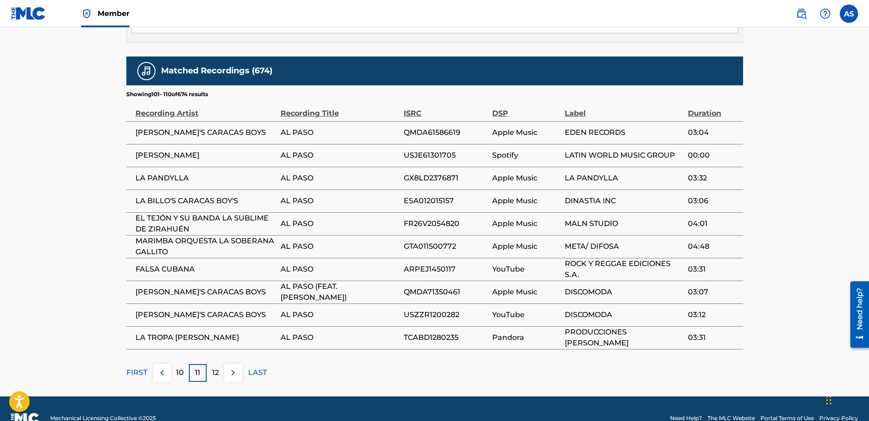
click at [199, 368] on p "11" at bounding box center [197, 373] width 5 height 11
click at [176, 364] on div "10" at bounding box center [180, 373] width 18 height 18
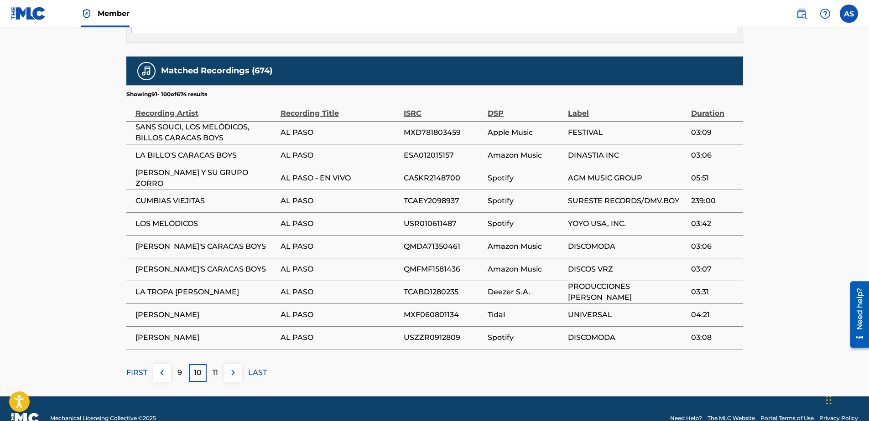
click at [176, 364] on div "9" at bounding box center [180, 373] width 18 height 18
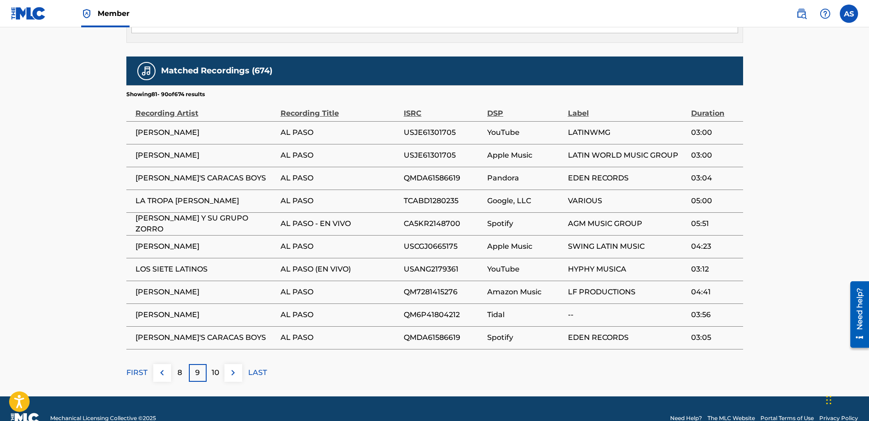
click at [177, 368] on p "8" at bounding box center [179, 373] width 5 height 11
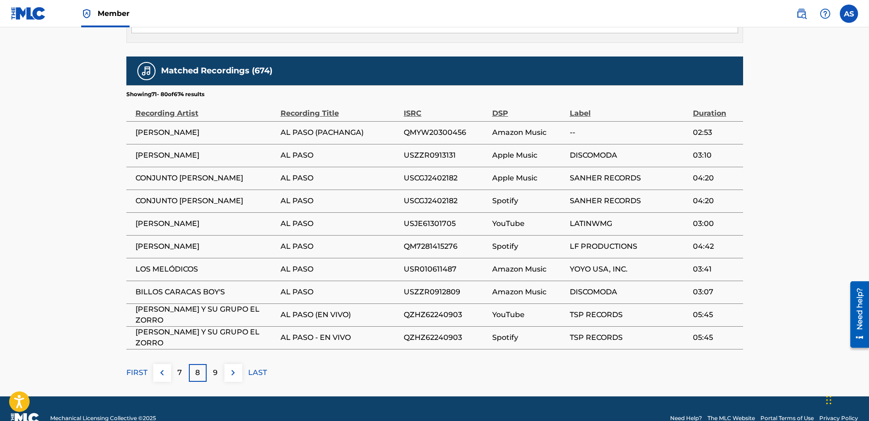
click at [177, 368] on p "7" at bounding box center [179, 373] width 5 height 11
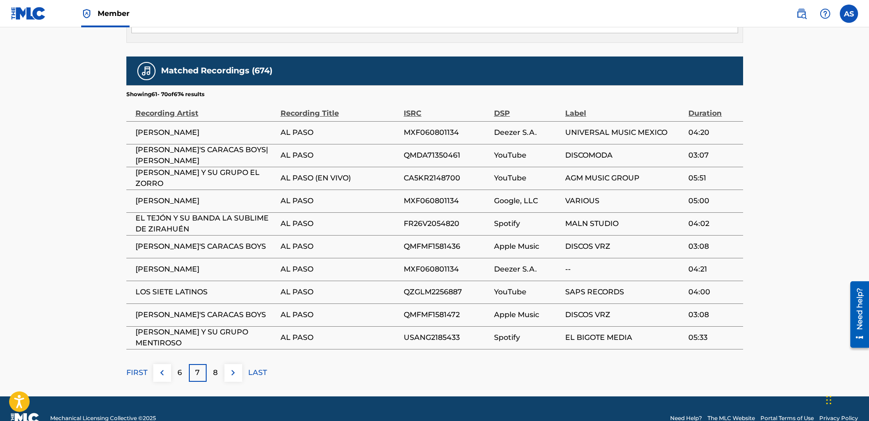
click at [177, 368] on p "6" at bounding box center [179, 373] width 5 height 11
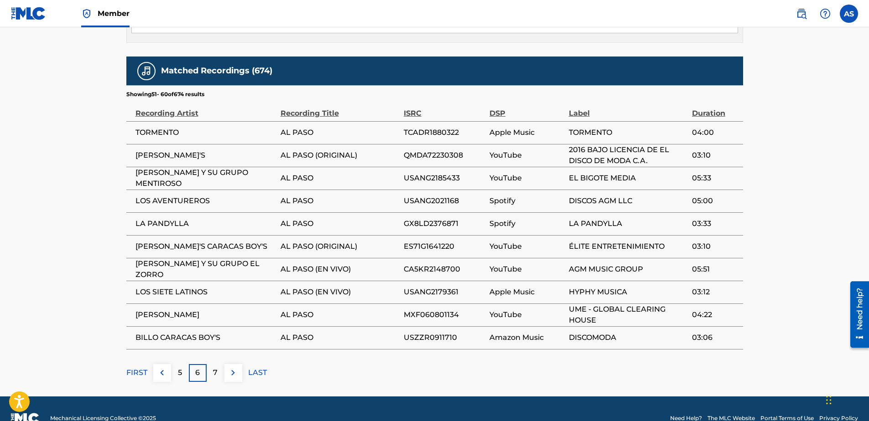
click at [178, 368] on p "5" at bounding box center [180, 373] width 4 height 11
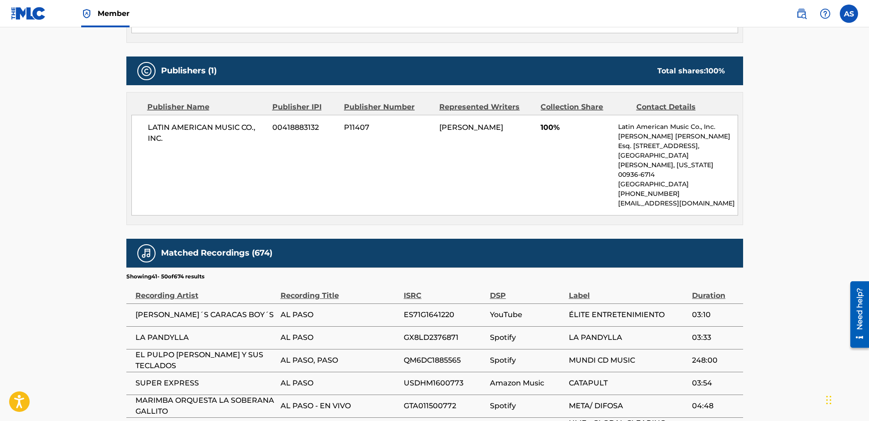
scroll to position [232, 0]
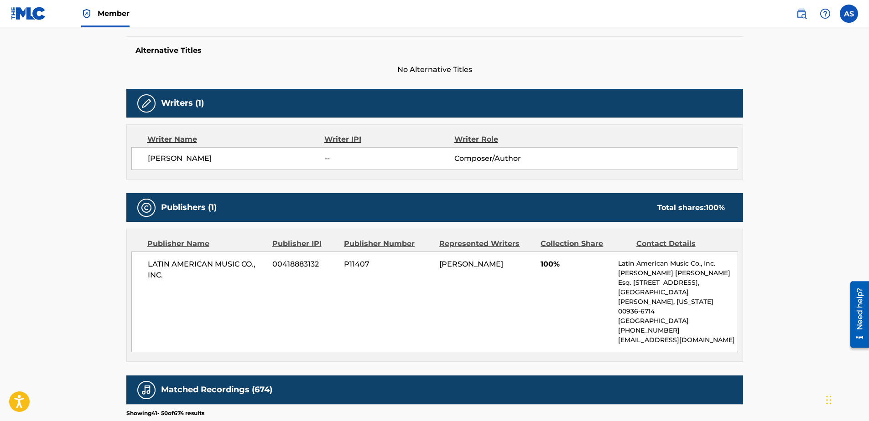
click at [83, 138] on main "< Back to public search results Copy work link AL PASO Work Detail Member Work …" at bounding box center [434, 255] width 869 height 921
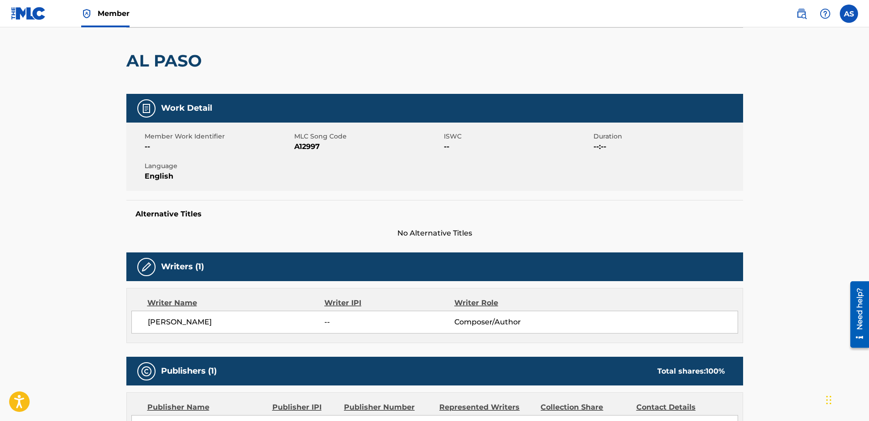
scroll to position [0, 0]
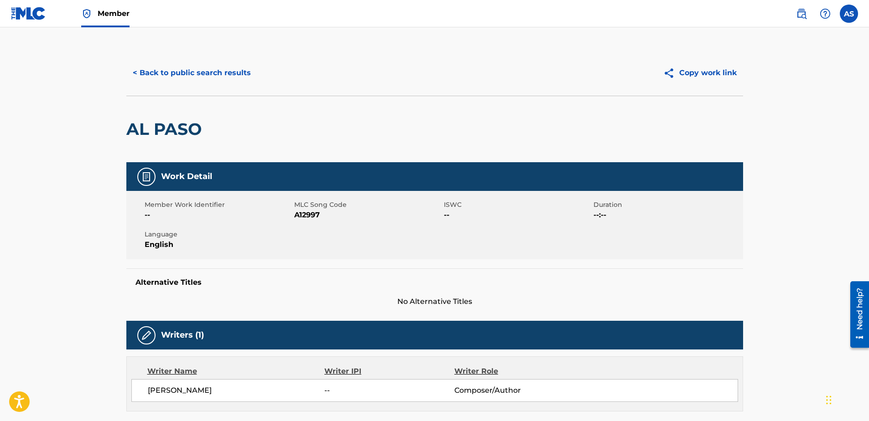
click at [481, 61] on div "< Back to public search results Copy work link" at bounding box center [434, 73] width 617 height 46
